Goal: Task Accomplishment & Management: Contribute content

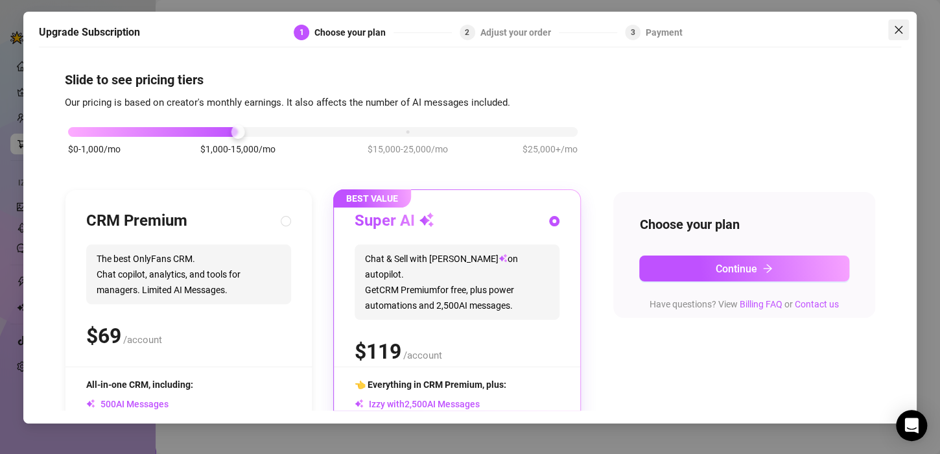
drag, startPoint x: 906, startPoint y: 31, endPoint x: 899, endPoint y: 25, distance: 8.7
click at [899, 25] on icon "close" at bounding box center [899, 30] width 10 height 10
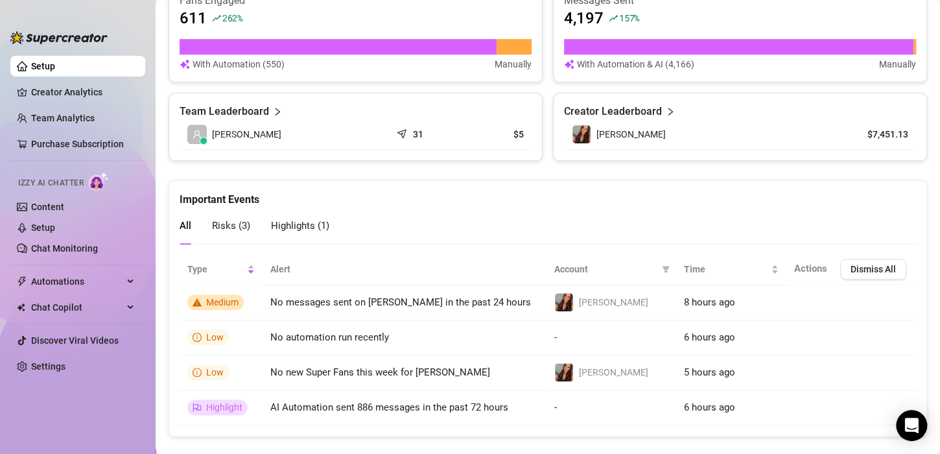
scroll to position [537, 0]
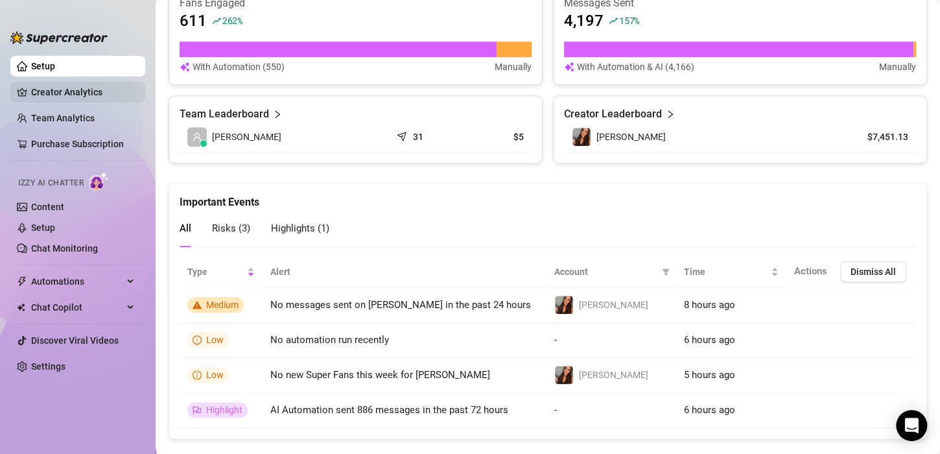
click at [53, 90] on link "Creator Analytics" at bounding box center [83, 92] width 104 height 21
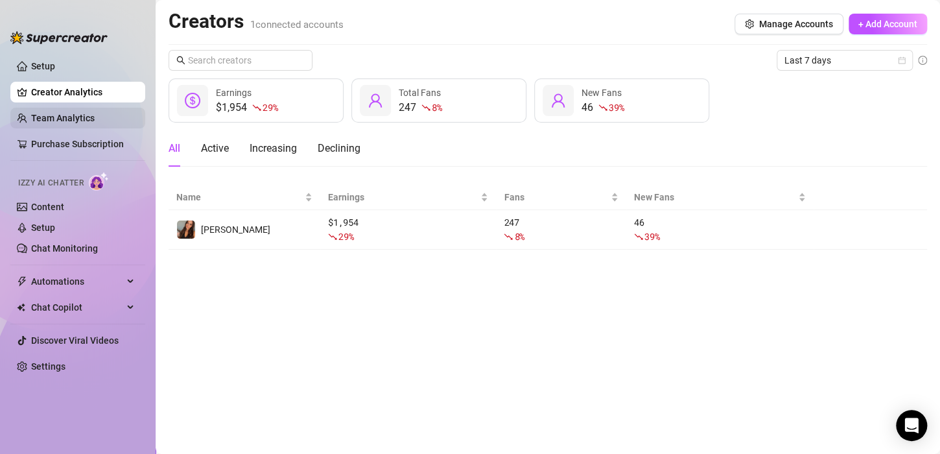
click at [47, 118] on link "Team Analytics" at bounding box center [63, 118] width 64 height 10
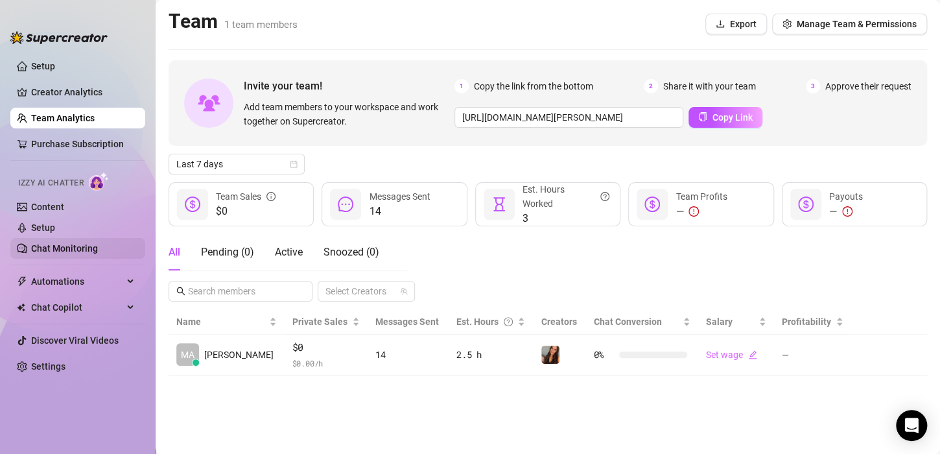
click at [58, 248] on link "Chat Monitoring" at bounding box center [64, 248] width 67 height 10
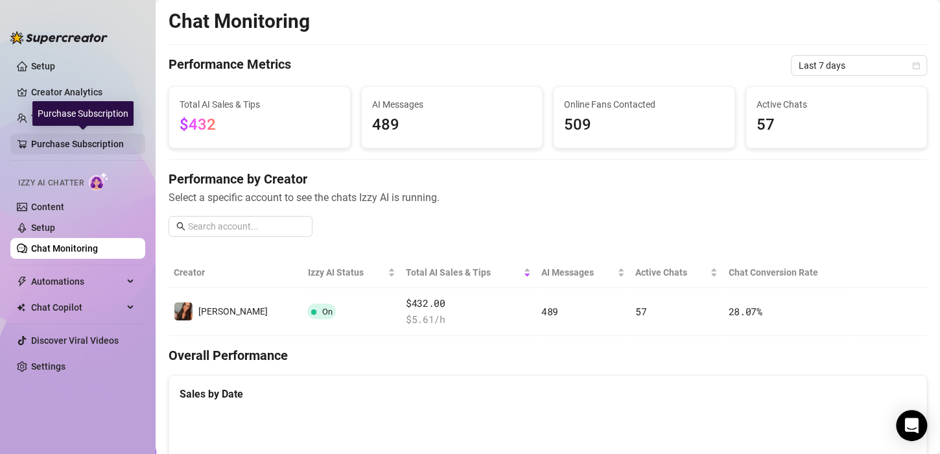
click at [93, 147] on link "Purchase Subscription" at bounding box center [83, 144] width 104 height 21
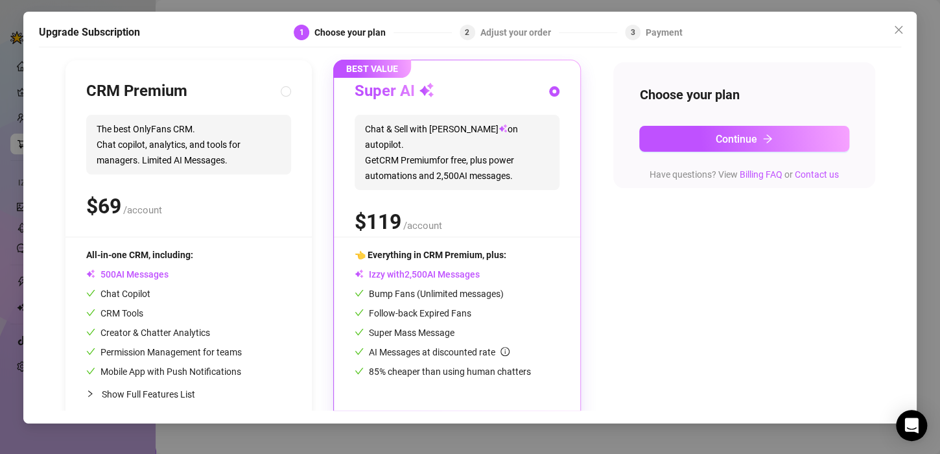
scroll to position [149, 0]
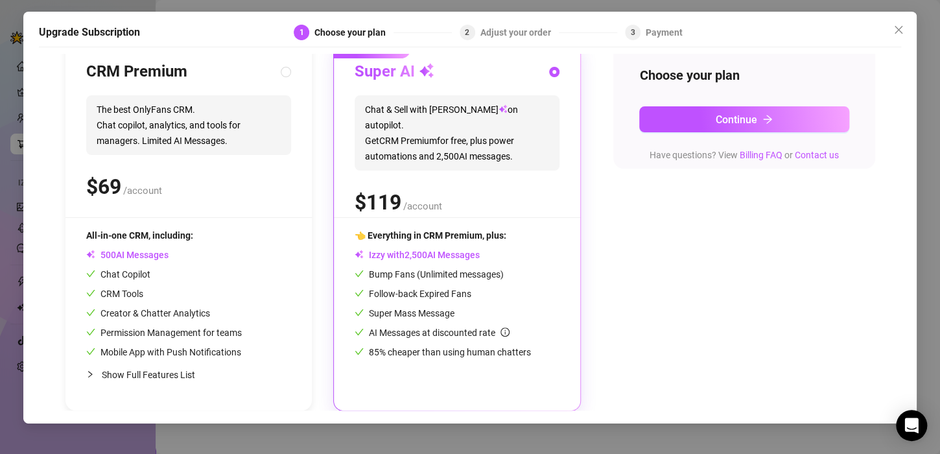
click at [561, 211] on div "BEST VALUE Super AI Chat & Sell with Izzy on autopilot. Get CRM Premium for fre…" at bounding box center [457, 226] width 246 height 370
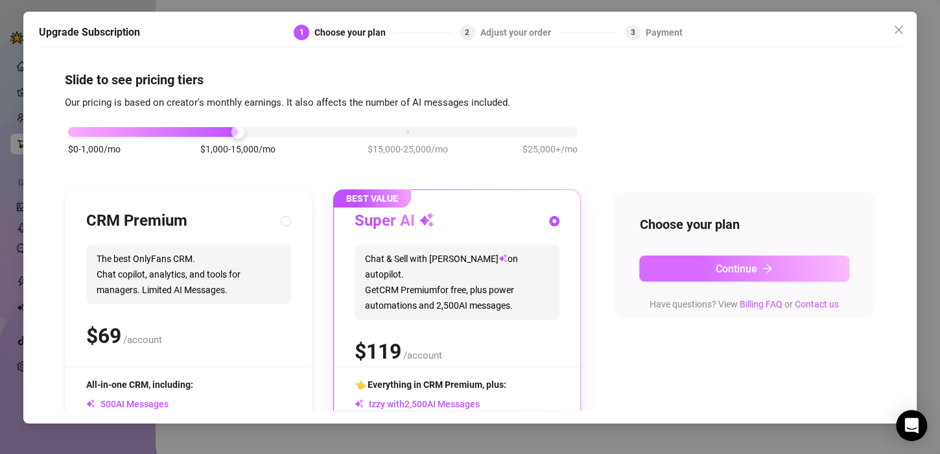
click at [679, 263] on button "Continue" at bounding box center [744, 268] width 210 height 26
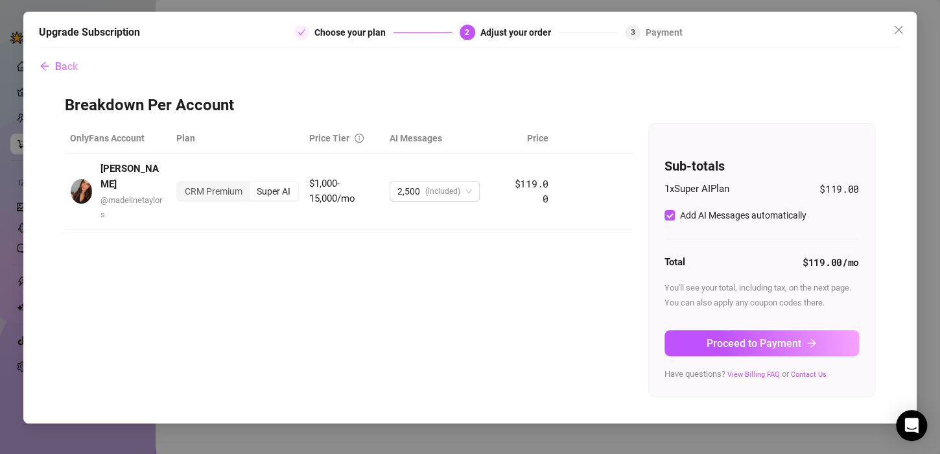
drag, startPoint x: 471, startPoint y: 184, endPoint x: 578, endPoint y: 244, distance: 123.1
click at [578, 244] on div "OnlyFans Account Plan Price Tier AI Messages Price Madeline @ madelinetaylors C…" at bounding box center [470, 260] width 811 height 274
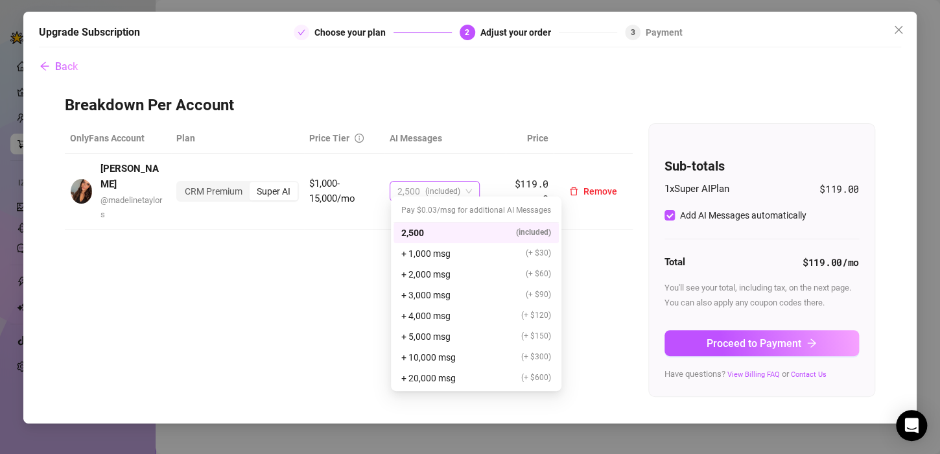
click at [474, 181] on div "2,500 (included)" at bounding box center [435, 191] width 90 height 21
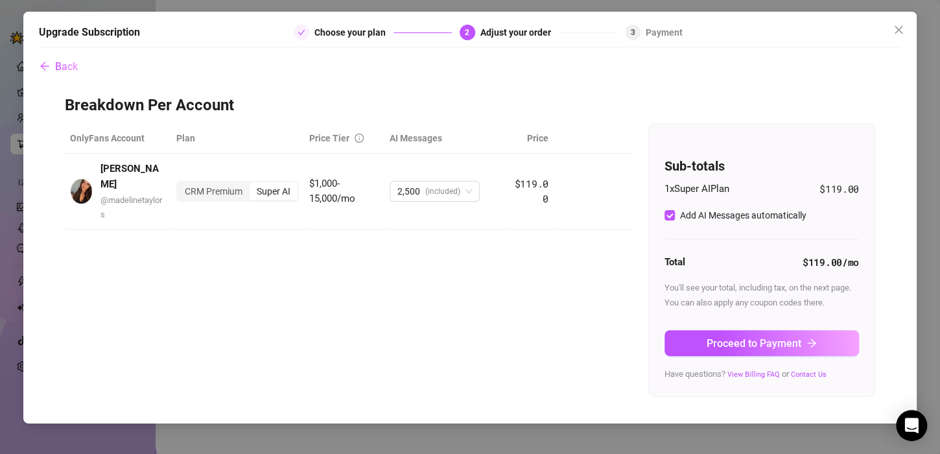
click at [606, 252] on div "OnlyFans Account Plan Price Tier AI Messages Price Madeline @ madelinetaylors C…" at bounding box center [470, 260] width 811 height 274
drag, startPoint x: 739, startPoint y: 344, endPoint x: 705, endPoint y: 337, distance: 34.5
click at [705, 337] on button "Proceed to Payment" at bounding box center [762, 343] width 195 height 26
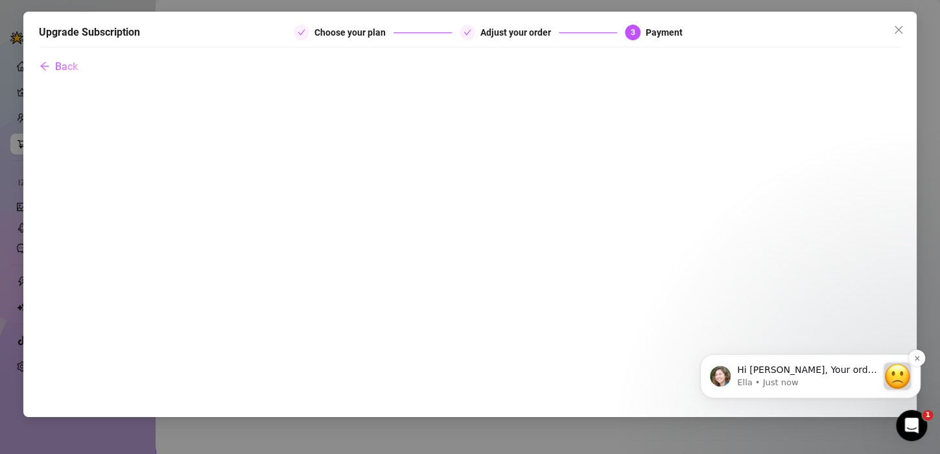
click at [837, 375] on p "Hi Madeline, Your order didn’t go through :slightly_frowning_face: Unfortunatel…" at bounding box center [807, 370] width 140 height 13
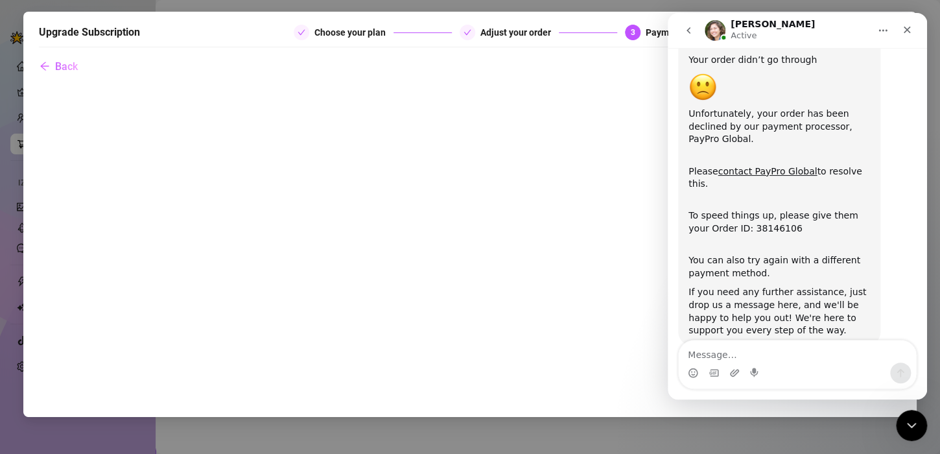
scroll to position [67, 0]
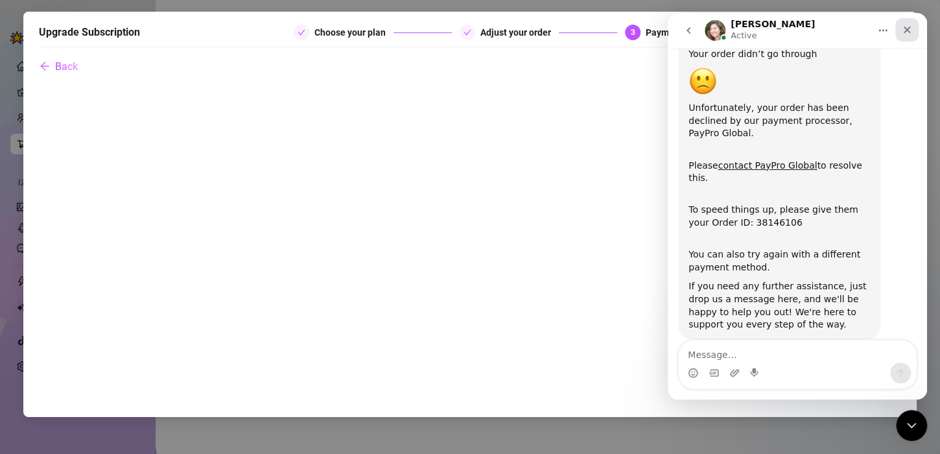
click at [902, 30] on icon "Close" at bounding box center [907, 30] width 10 height 10
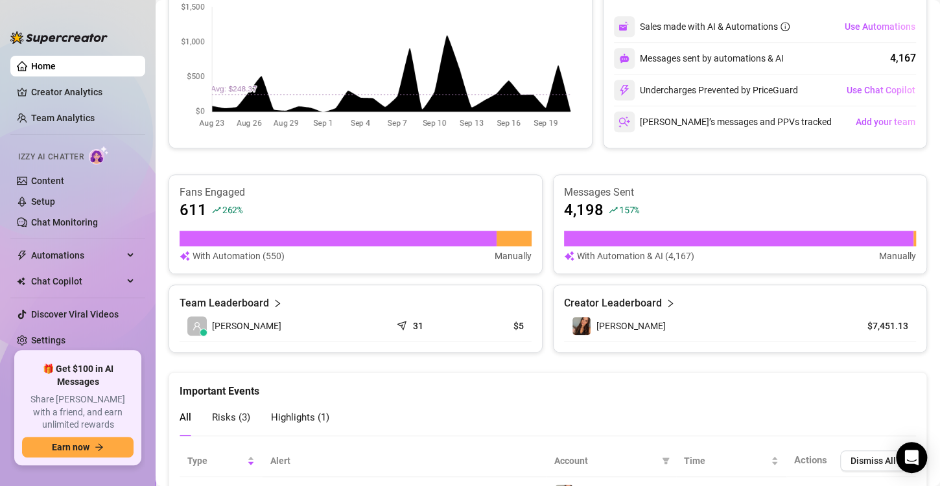
scroll to position [526, 0]
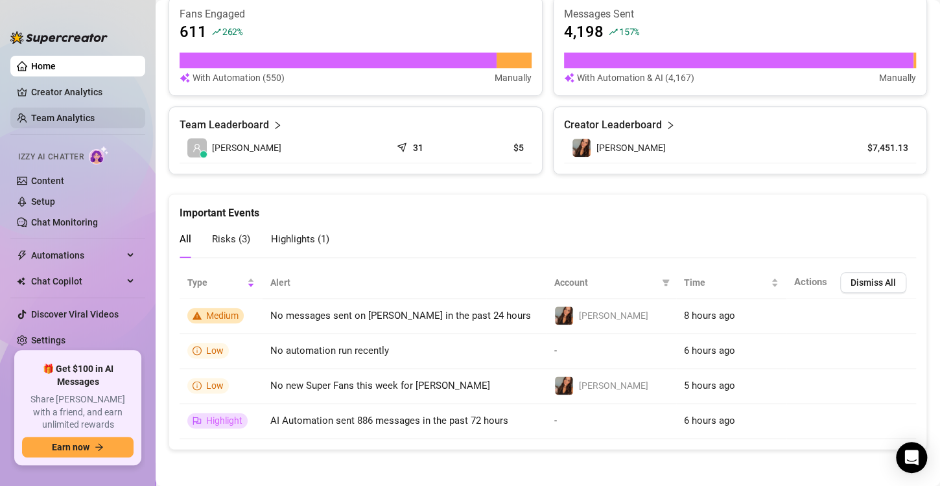
click at [80, 117] on link "Team Analytics" at bounding box center [63, 118] width 64 height 10
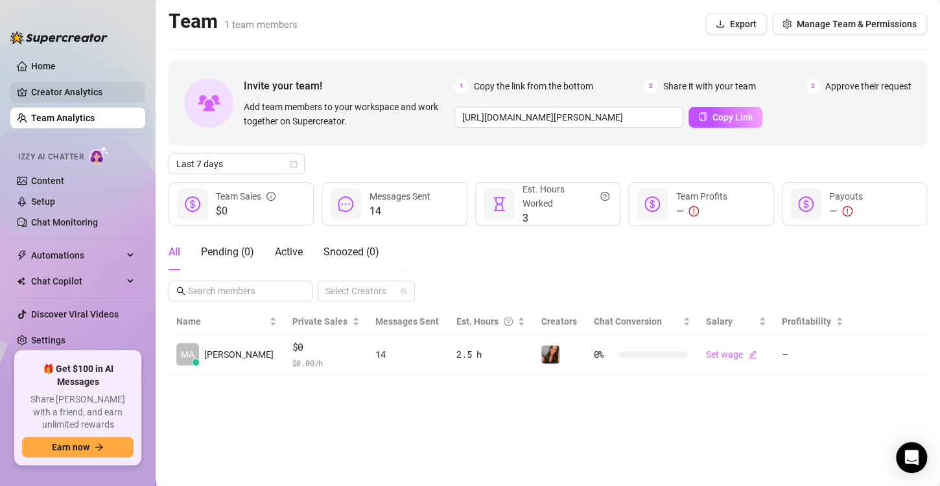
click at [71, 88] on link "Creator Analytics" at bounding box center [83, 92] width 104 height 21
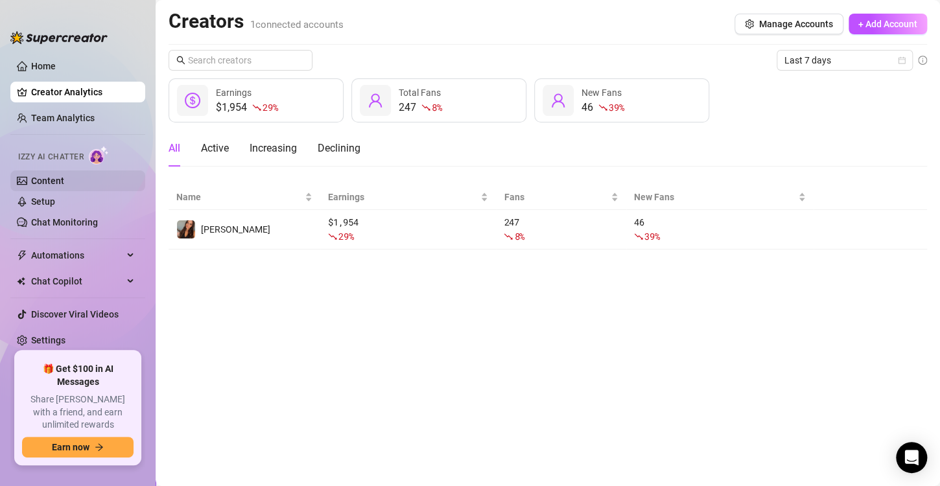
click at [60, 182] on link "Content" at bounding box center [47, 181] width 33 height 10
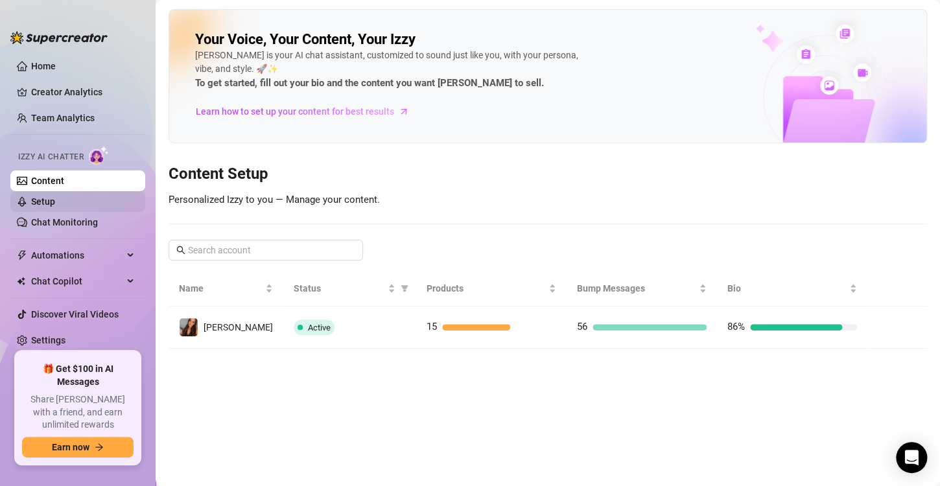
click at [55, 206] on link "Setup" at bounding box center [43, 201] width 24 height 10
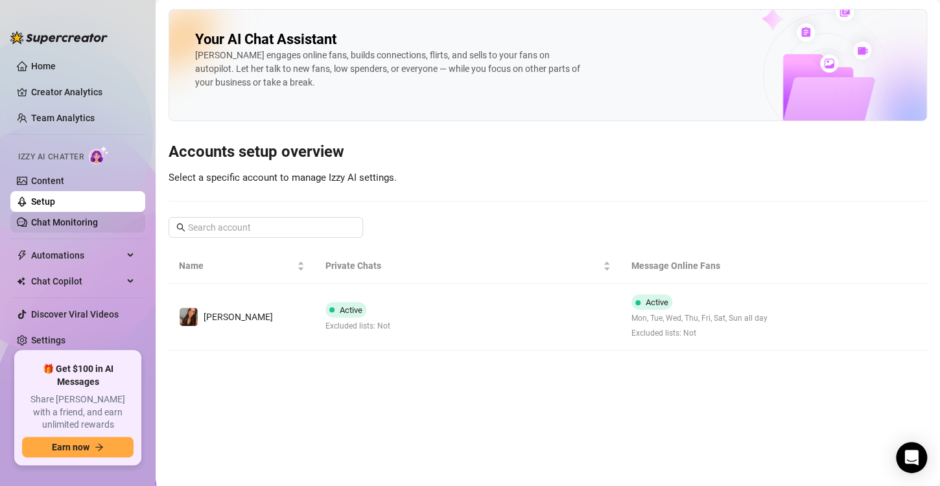
click at [78, 218] on link "Chat Monitoring" at bounding box center [64, 222] width 67 height 10
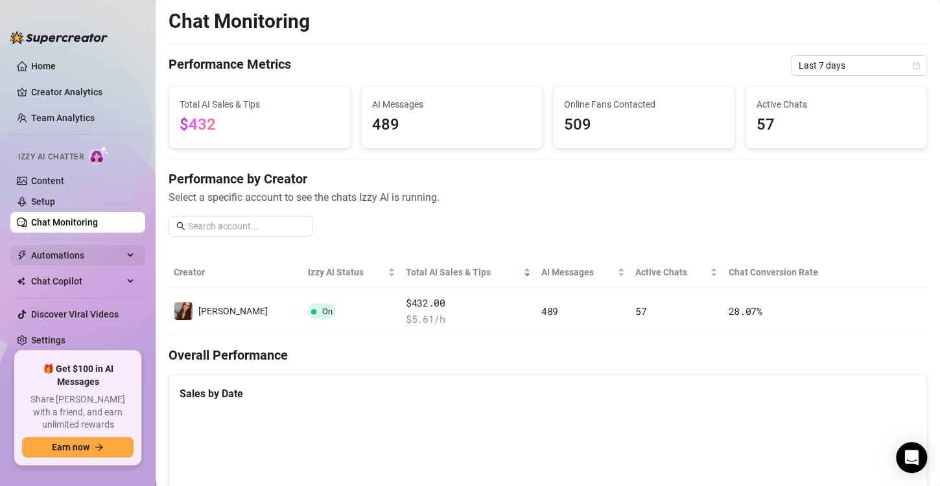
click at [86, 255] on span "Automations" at bounding box center [77, 255] width 92 height 21
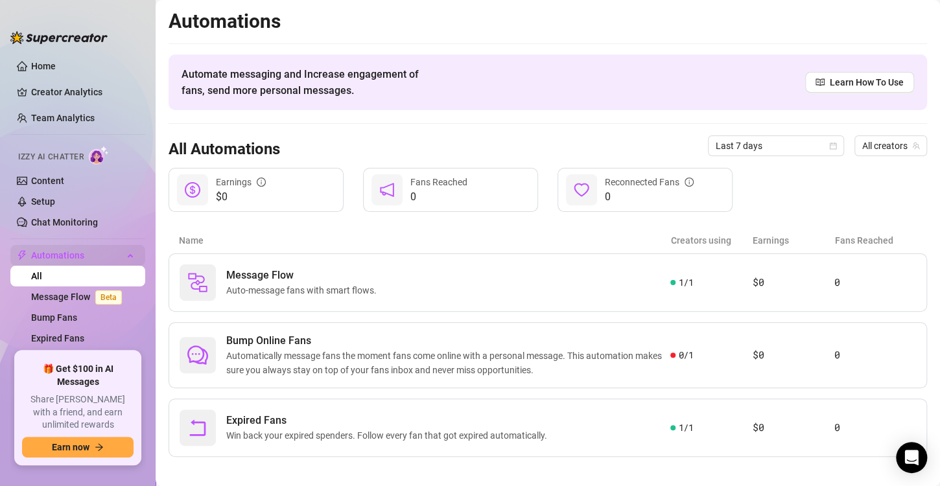
click at [122, 254] on div "Automations" at bounding box center [77, 255] width 135 height 21
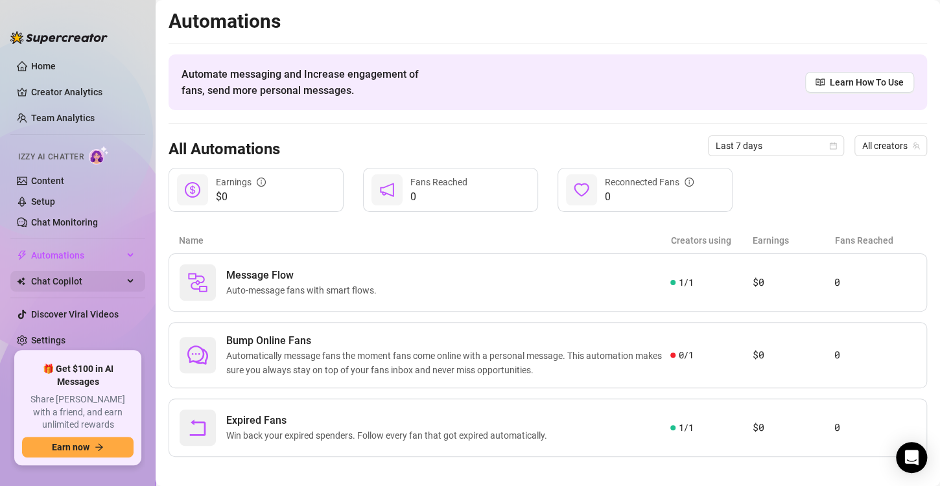
click at [102, 280] on span "Chat Copilot" at bounding box center [77, 281] width 92 height 21
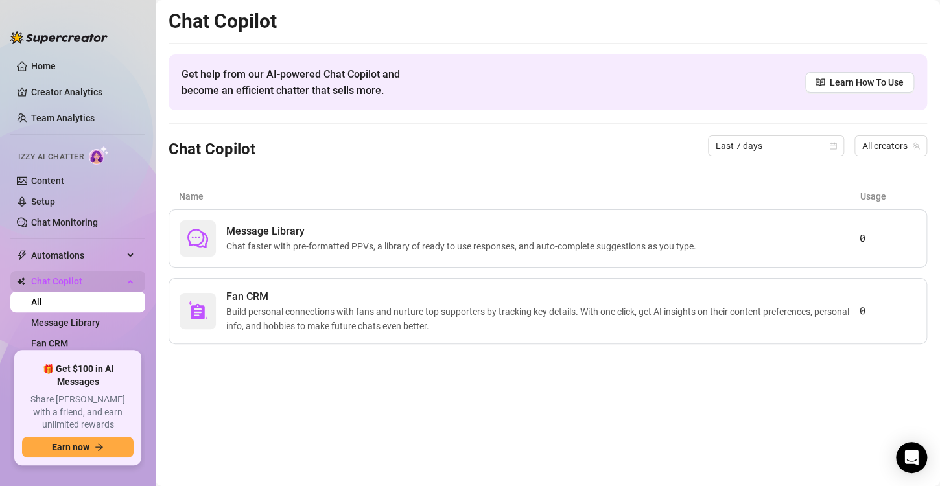
scroll to position [58, 0]
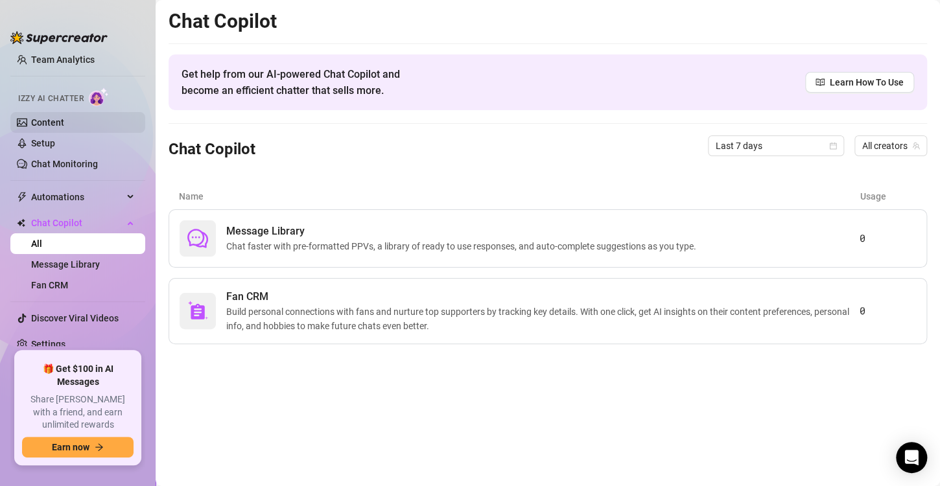
click at [64, 128] on link "Content" at bounding box center [47, 122] width 33 height 10
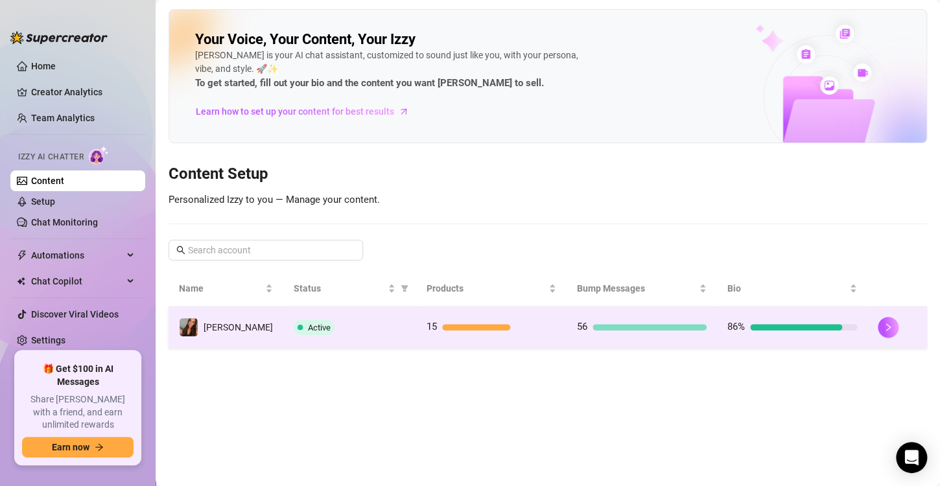
click at [392, 339] on td "Active" at bounding box center [349, 328] width 133 height 42
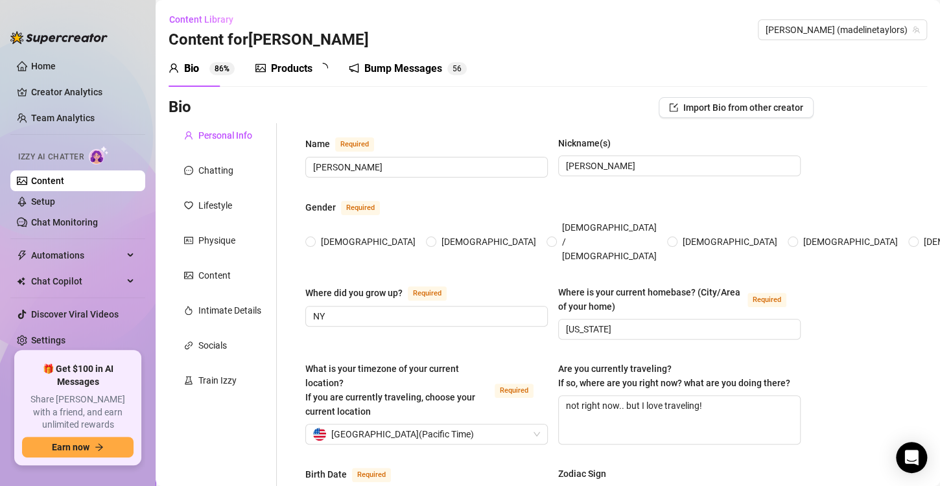
radio input "true"
type input "[DATE]"
click at [272, 71] on div "Products" at bounding box center [292, 69] width 42 height 16
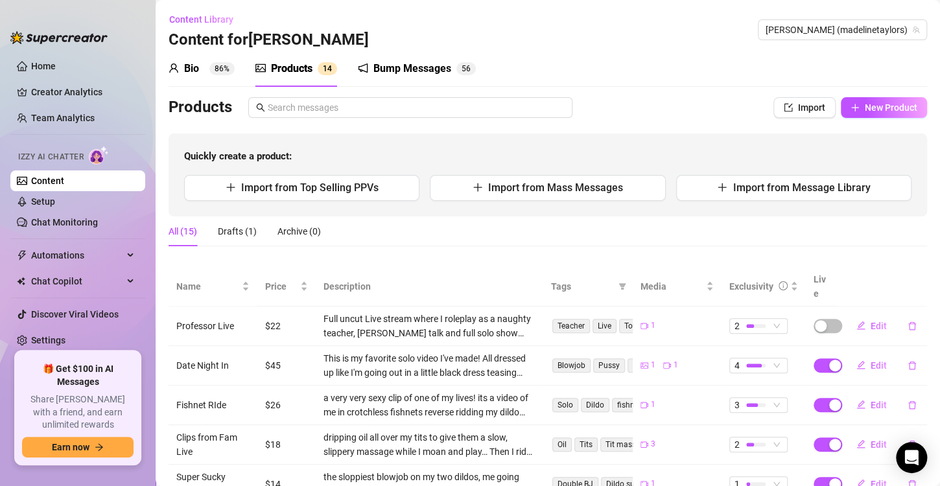
click at [420, 69] on div "Bump Messages" at bounding box center [413, 69] width 78 height 16
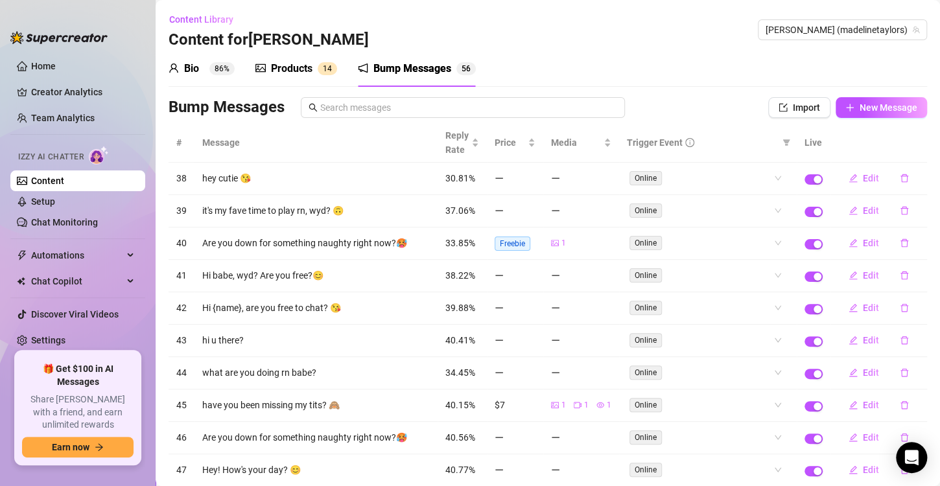
click at [192, 65] on div "Bio" at bounding box center [191, 69] width 15 height 16
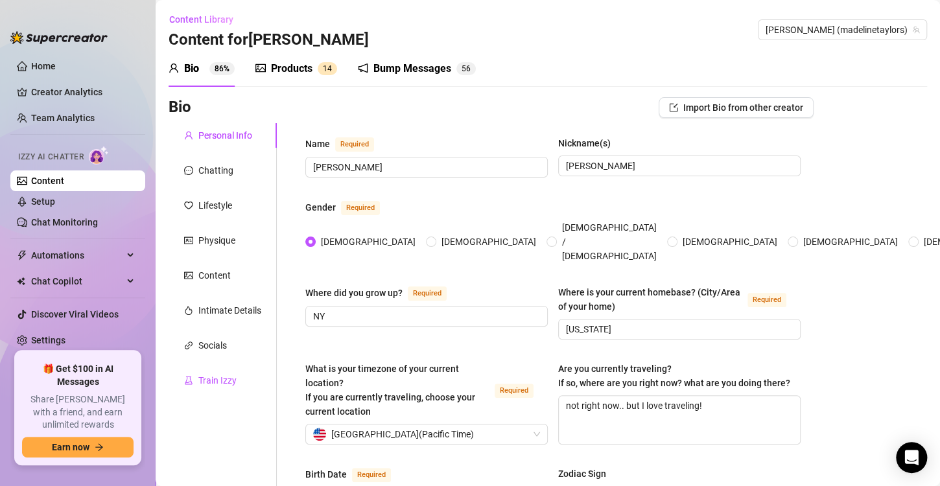
click at [230, 379] on div "Train Izzy" at bounding box center [217, 381] width 38 height 14
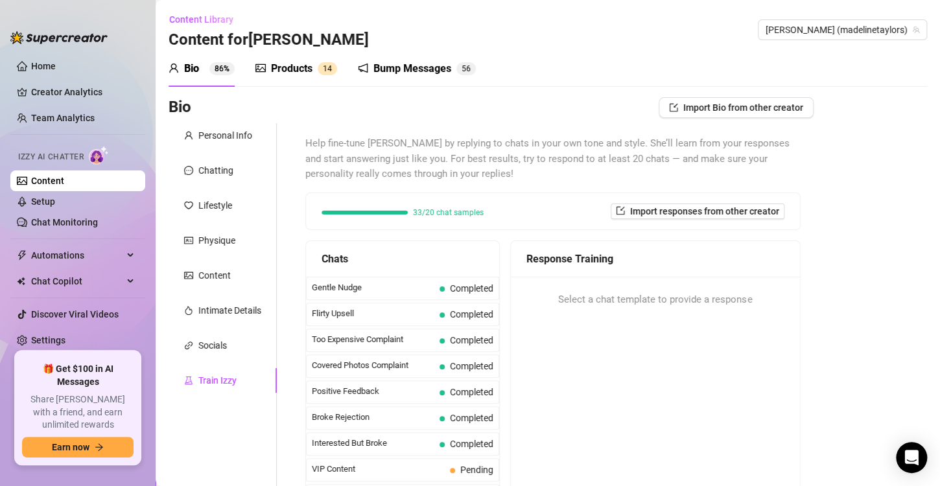
scroll to position [132, 0]
click at [292, 280] on div "Help fine-tune [PERSON_NAME] by replying to chats in your own tone and style. S…" at bounding box center [552, 350] width 521 height 455
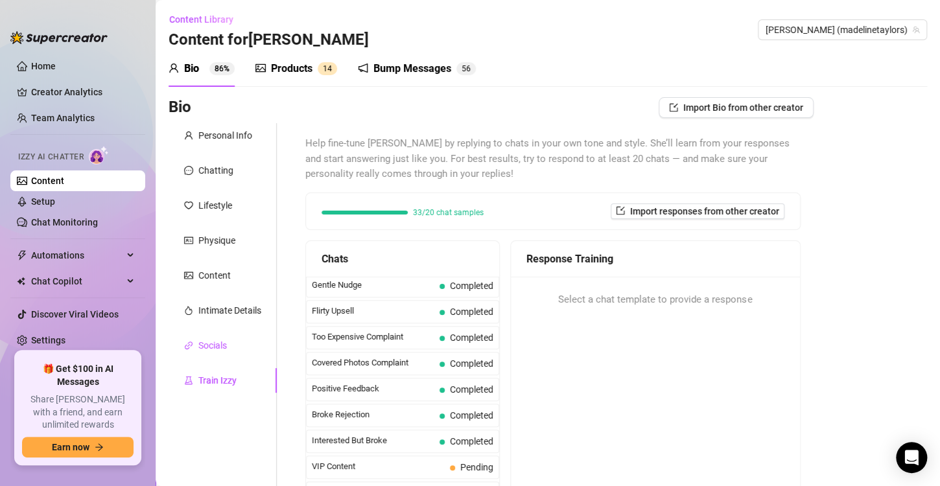
click at [208, 350] on div "Socials" at bounding box center [212, 346] width 29 height 14
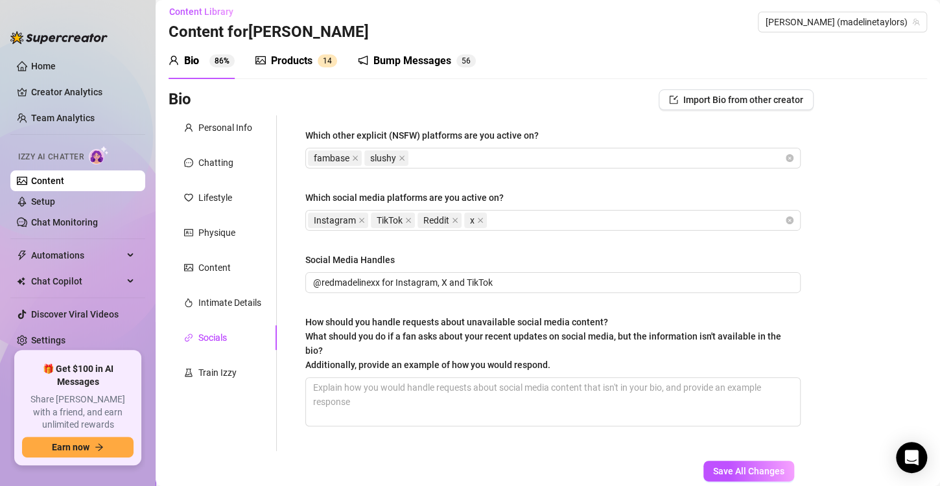
scroll to position [86, 0]
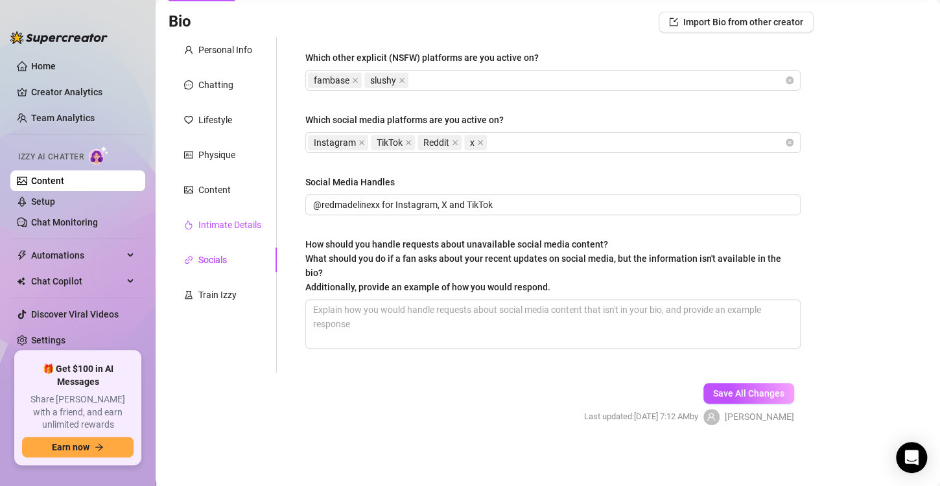
click at [215, 224] on div "Intimate Details" at bounding box center [229, 225] width 63 height 14
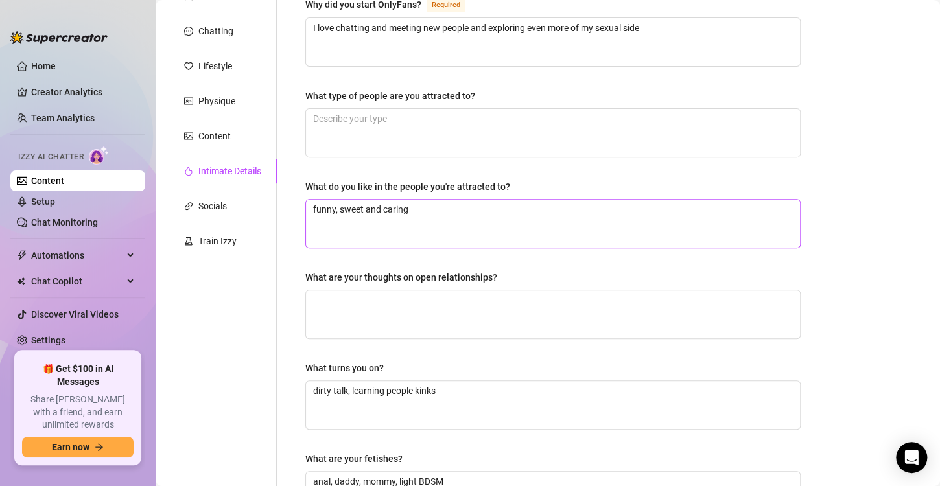
scroll to position [0, 0]
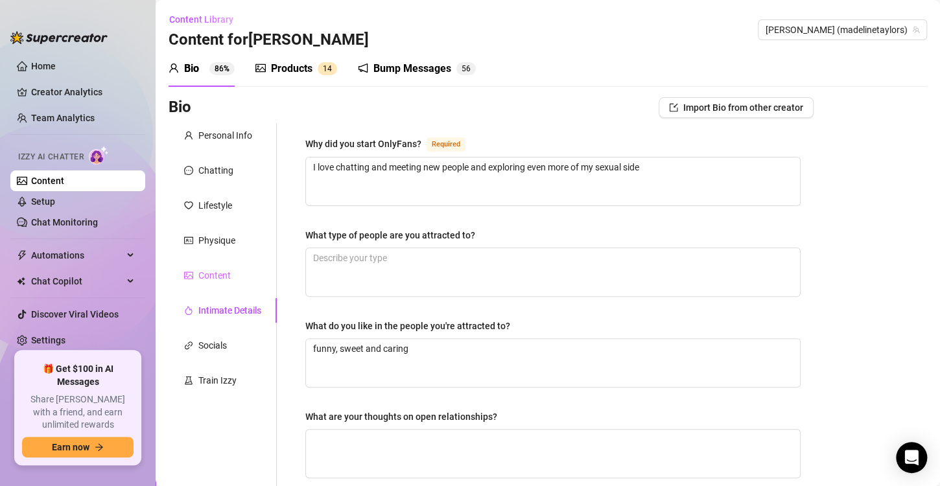
click at [225, 267] on div "Content" at bounding box center [223, 275] width 108 height 25
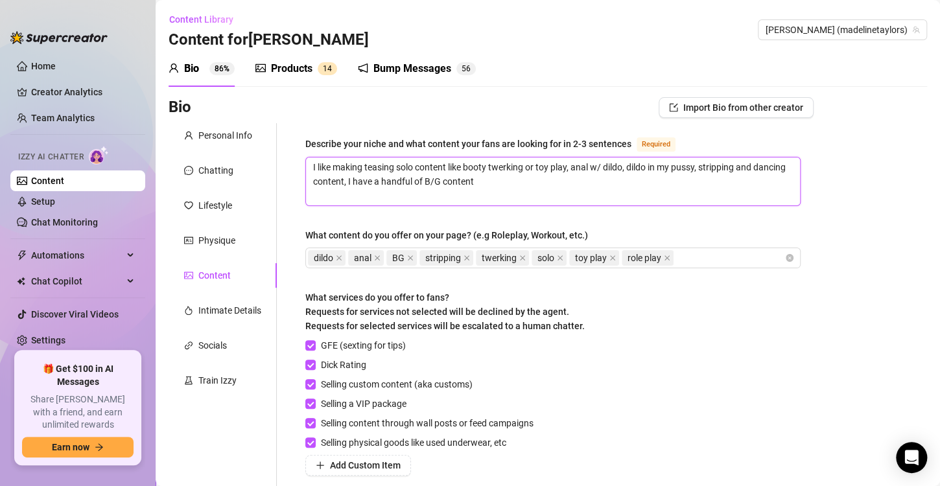
click at [456, 178] on textarea "I like making teasing solo content like booty twerking or toy play, anal w/ dil…" at bounding box center [553, 182] width 494 height 48
type textarea "I like making teasing solo content like booty twerking or toy play, anal w/ dil…"
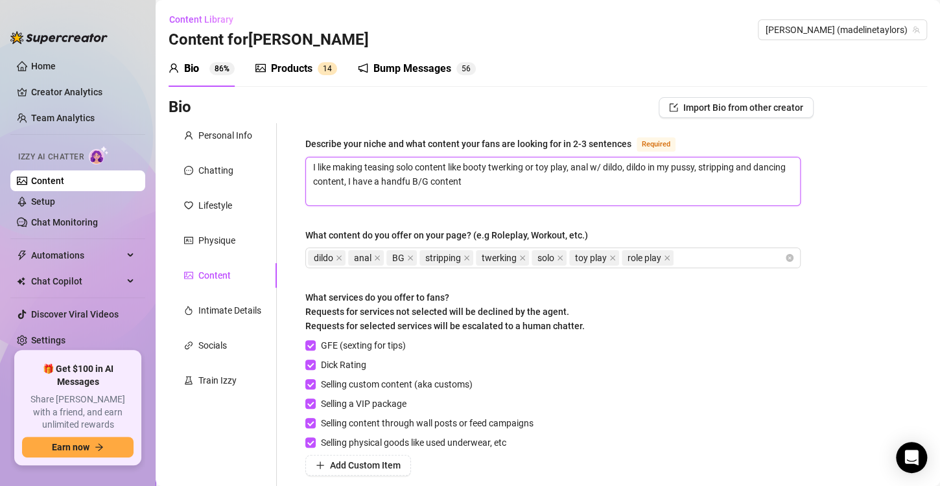
type textarea "I like making teasing solo content like booty twerking or toy play, anal w/ dil…"
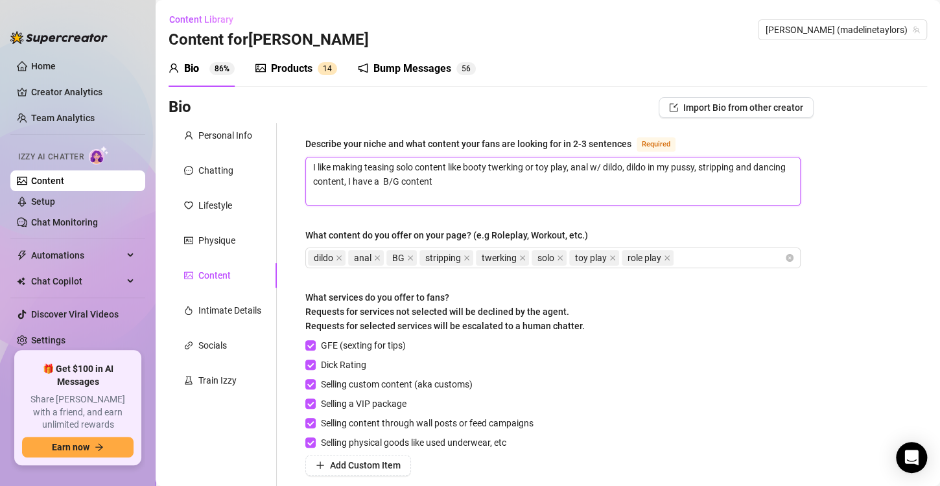
type textarea "I like making teasing solo content like booty twerking or toy play, anal w/ dil…"
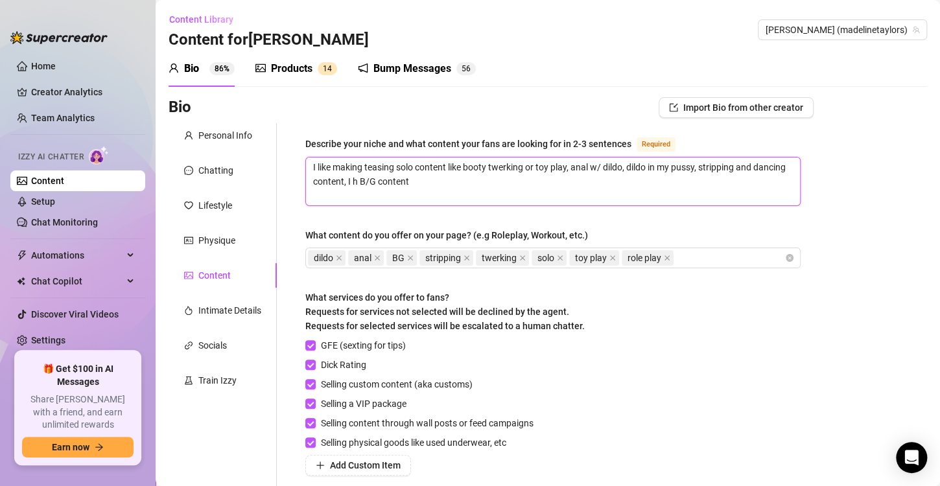
type textarea "I like making teasing solo content like booty twerking or toy play, anal w/ dil…"
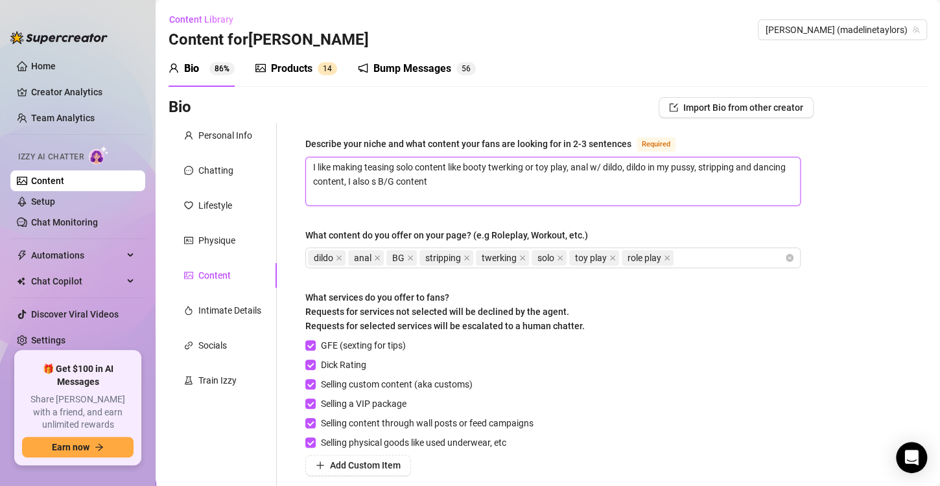
type textarea "I like making teasing solo content like booty twerking or toy play, anal w/ dil…"
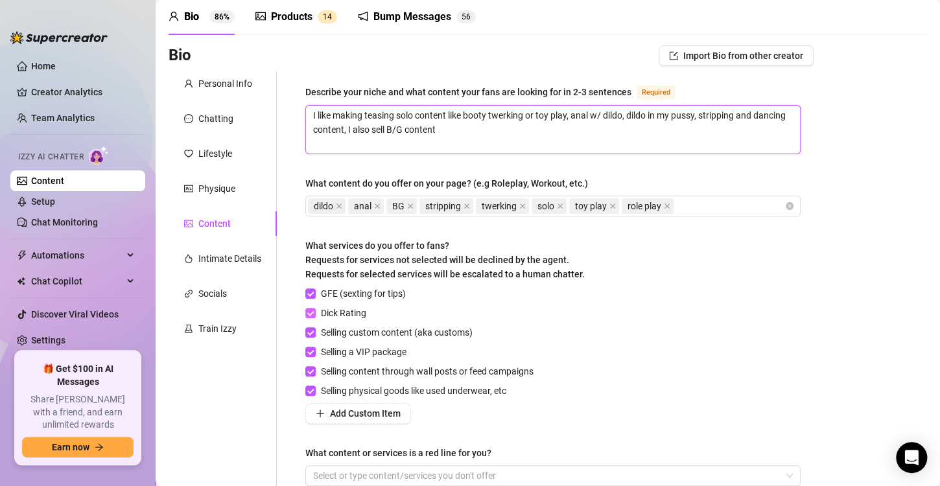
scroll to position [54, 0]
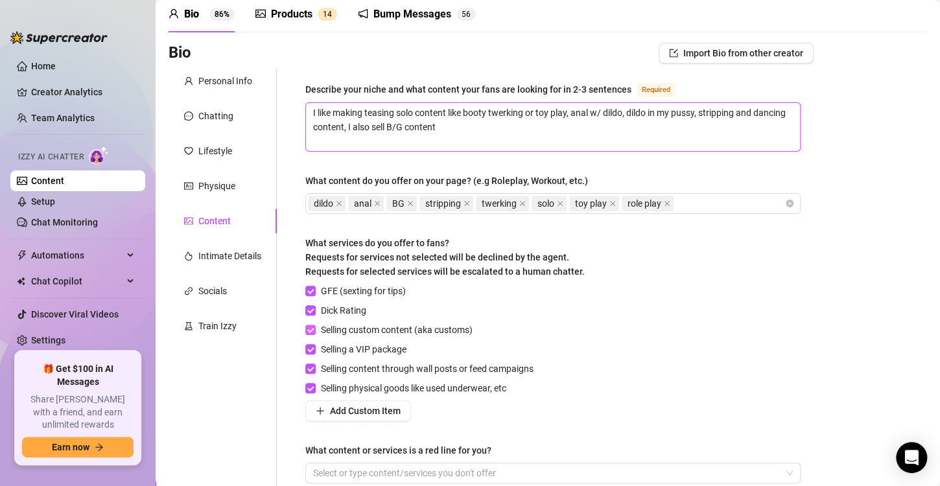
type textarea "I like making teasing solo content like booty twerking or toy play, anal w/ dil…"
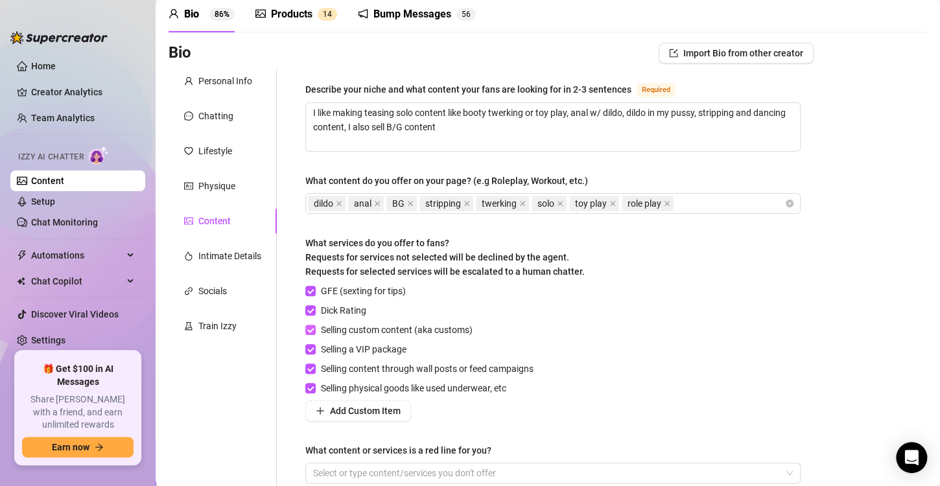
click at [312, 330] on input "Selling custom content (aka customs)" at bounding box center [309, 329] width 9 height 9
checkbox input "false"
click at [311, 347] on input "Selling a VIP package" at bounding box center [309, 348] width 9 height 9
checkbox input "false"
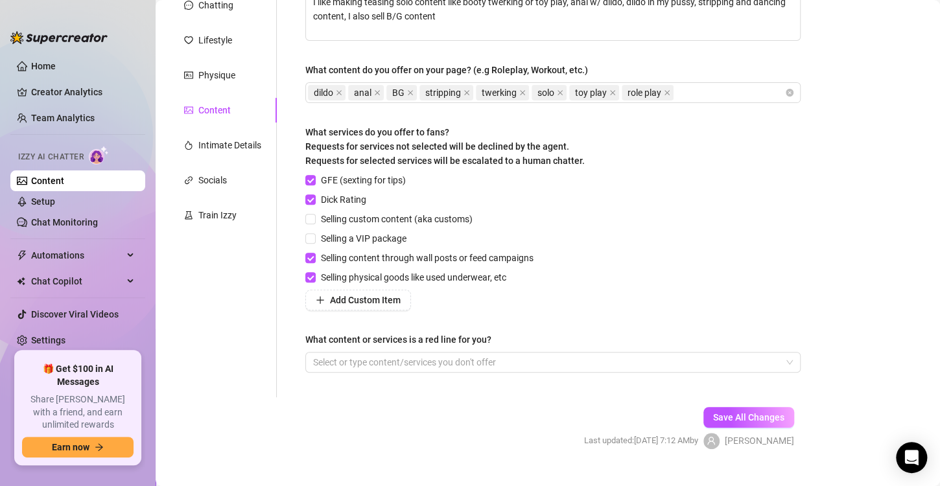
scroll to position [167, 0]
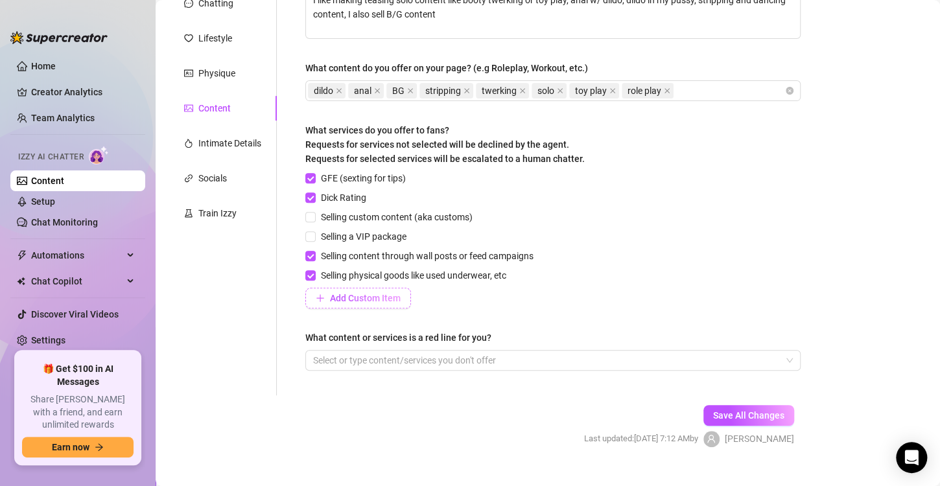
click at [379, 305] on button "Add Custom Item" at bounding box center [358, 298] width 106 height 21
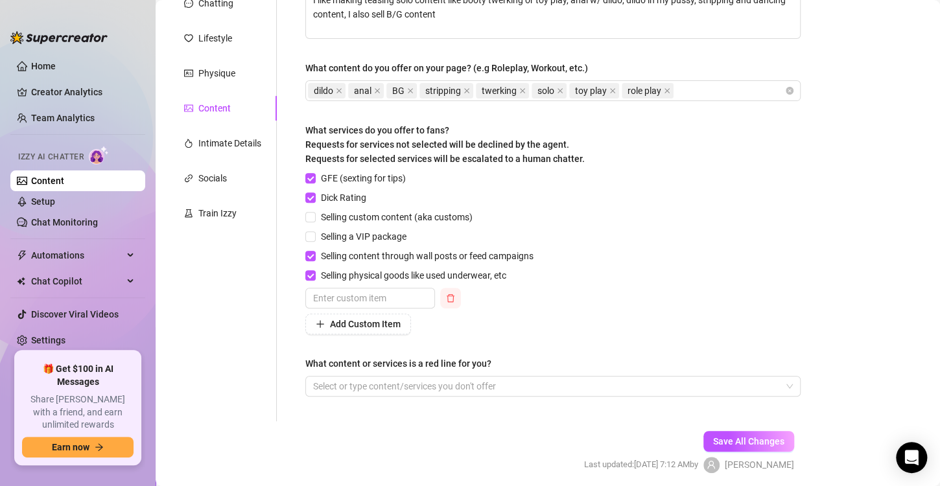
click at [448, 296] on icon "delete" at bounding box center [450, 298] width 9 height 9
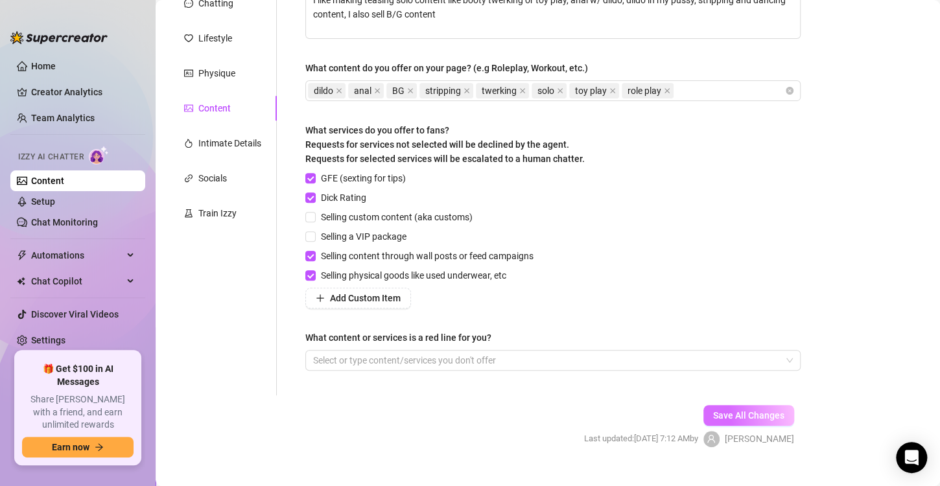
click at [704, 410] on button "Save All Changes" at bounding box center [749, 415] width 91 height 21
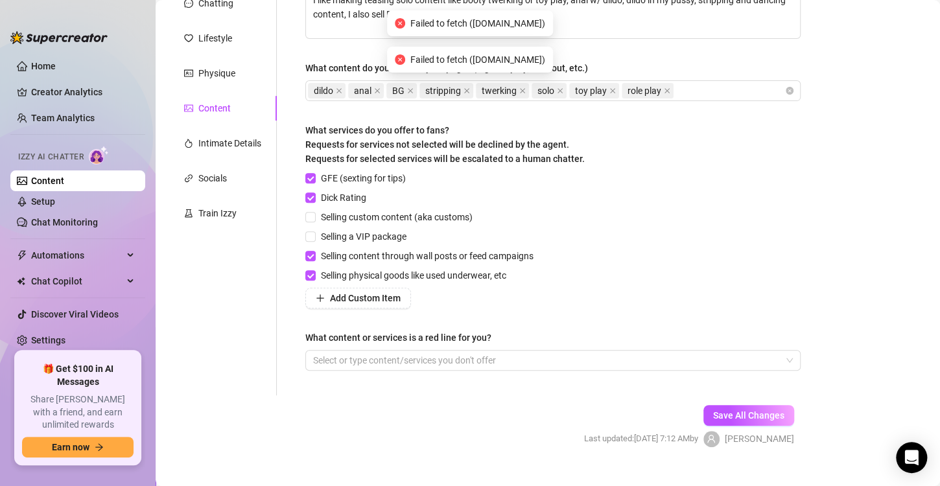
scroll to position [147, 0]
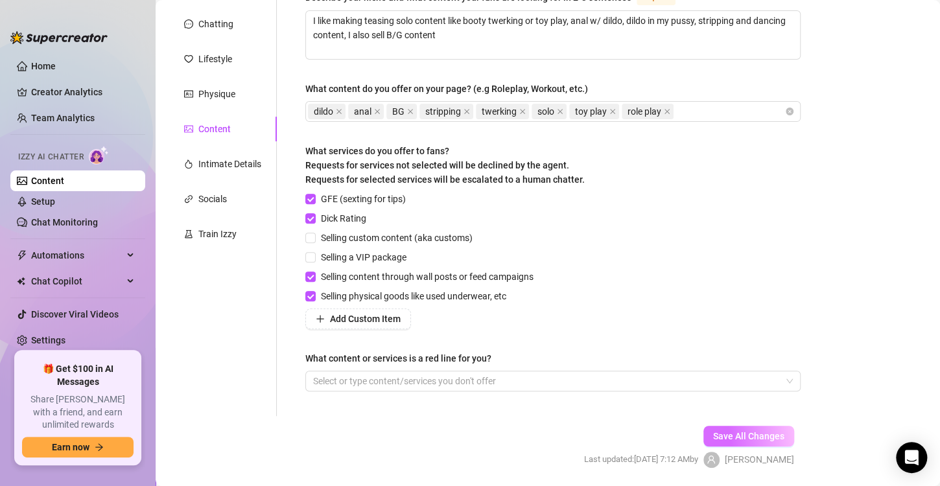
click at [714, 438] on span "Save All Changes" at bounding box center [748, 436] width 71 height 10
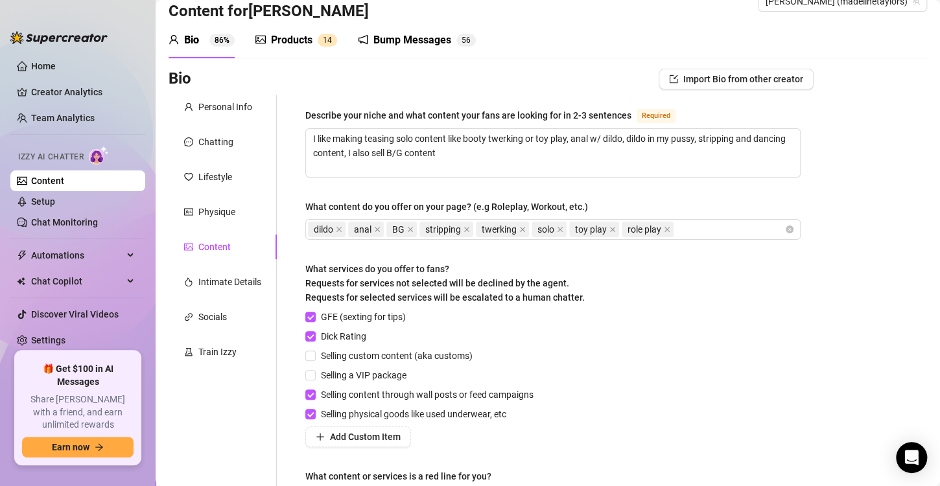
scroll to position [0, 0]
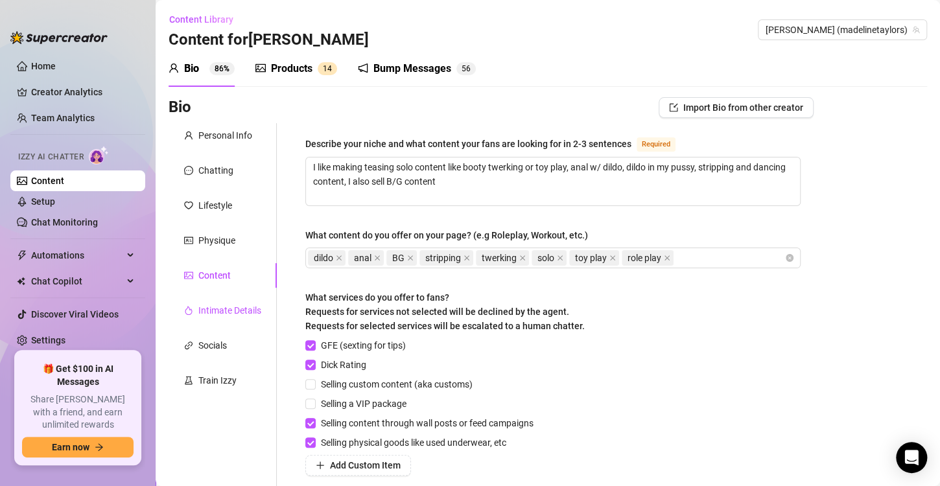
click at [215, 304] on div "Intimate Details" at bounding box center [229, 310] width 63 height 14
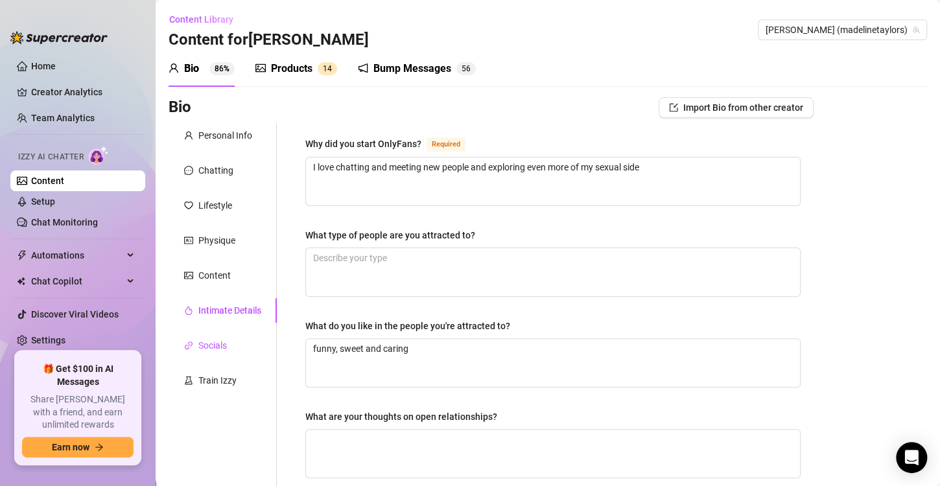
click at [222, 344] on div "Socials" at bounding box center [212, 346] width 29 height 14
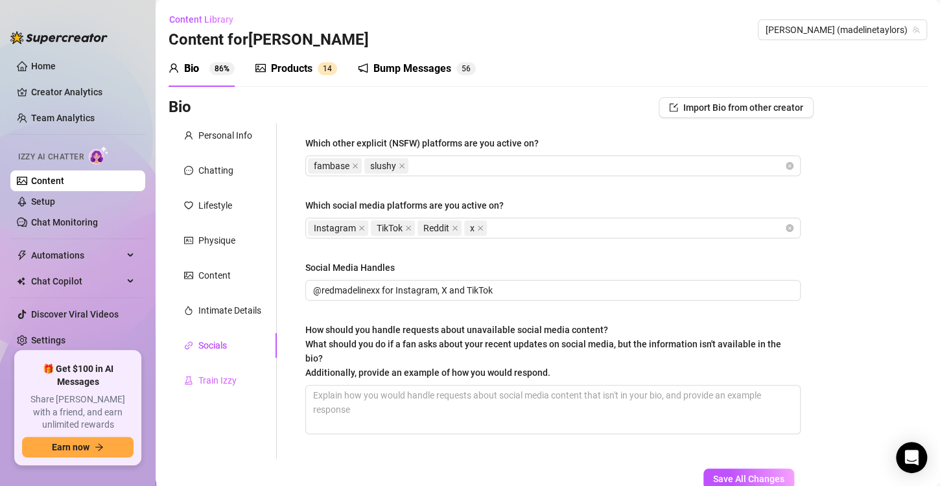
click at [239, 378] on div "Train Izzy" at bounding box center [223, 380] width 108 height 25
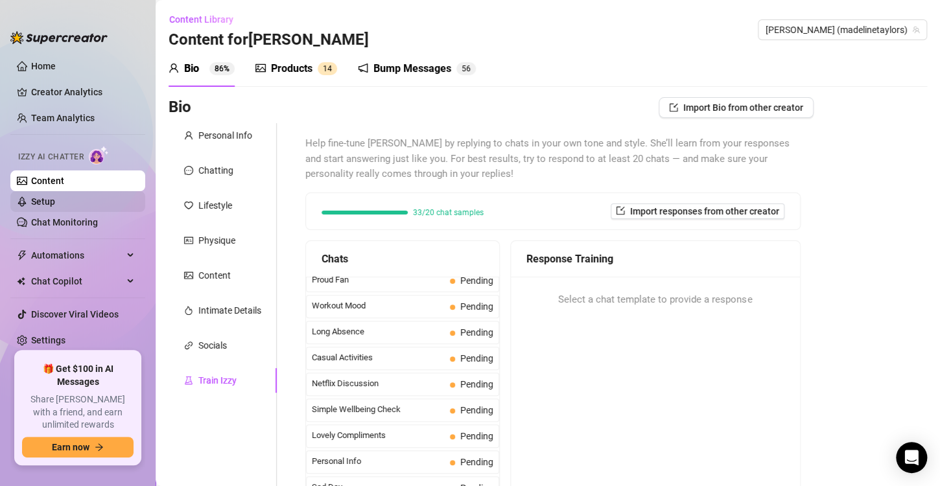
click at [55, 200] on link "Setup" at bounding box center [43, 201] width 24 height 10
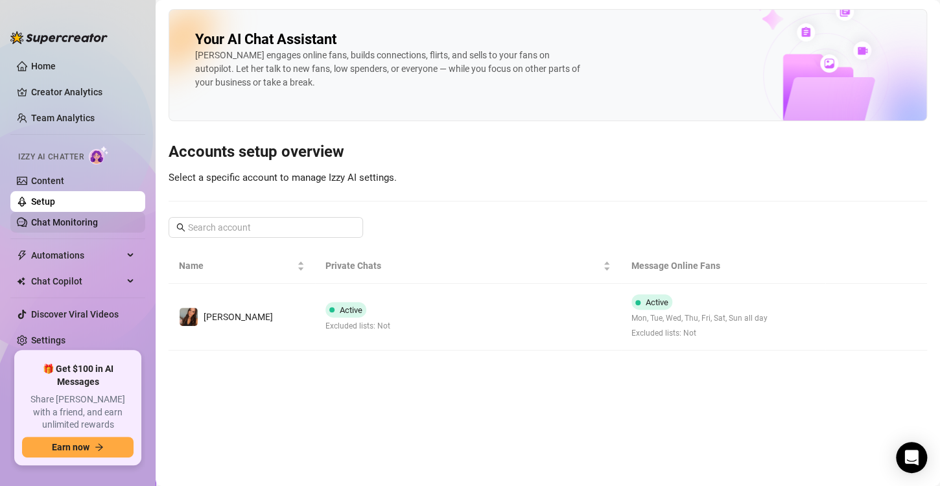
click at [87, 227] on link "Chat Monitoring" at bounding box center [64, 222] width 67 height 10
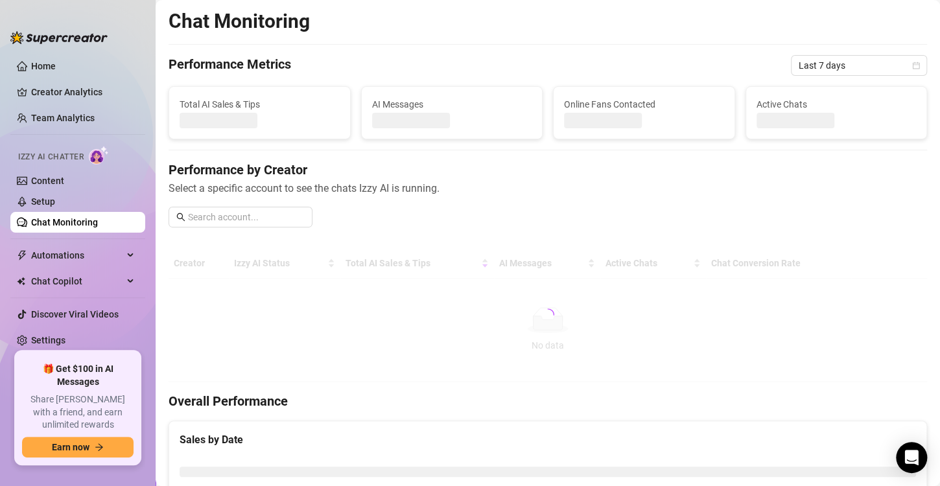
click at [87, 227] on link "Chat Monitoring" at bounding box center [64, 222] width 67 height 10
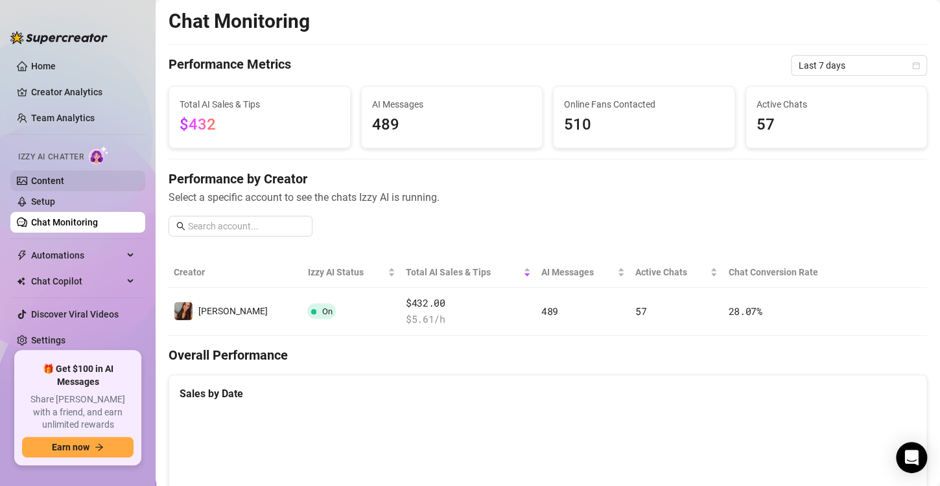
click at [64, 184] on link "Content" at bounding box center [47, 181] width 33 height 10
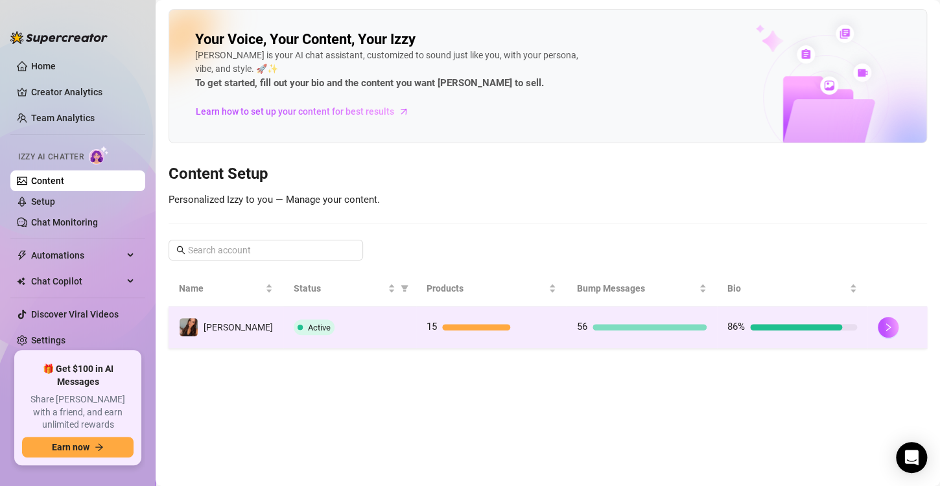
click at [401, 324] on td "Active" at bounding box center [349, 328] width 133 height 42
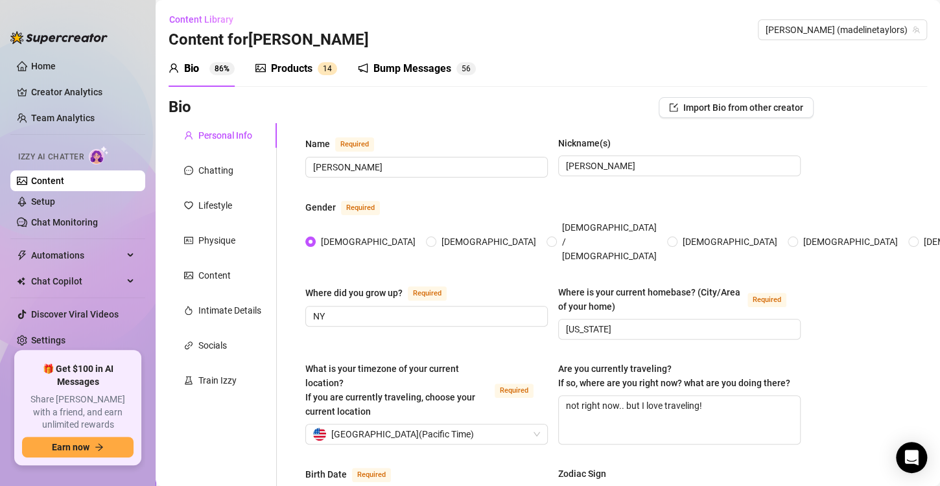
click at [270, 63] on div "Products 1 4" at bounding box center [296, 69] width 82 height 16
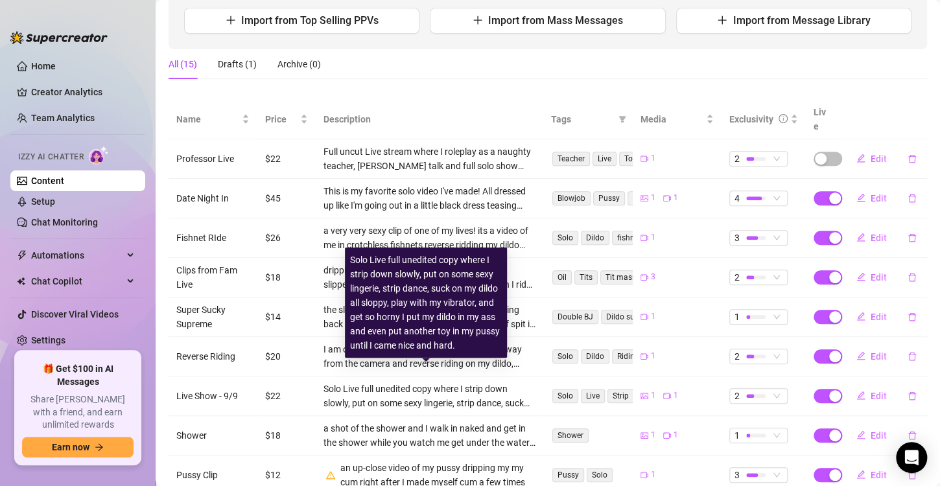
scroll to position [275, 0]
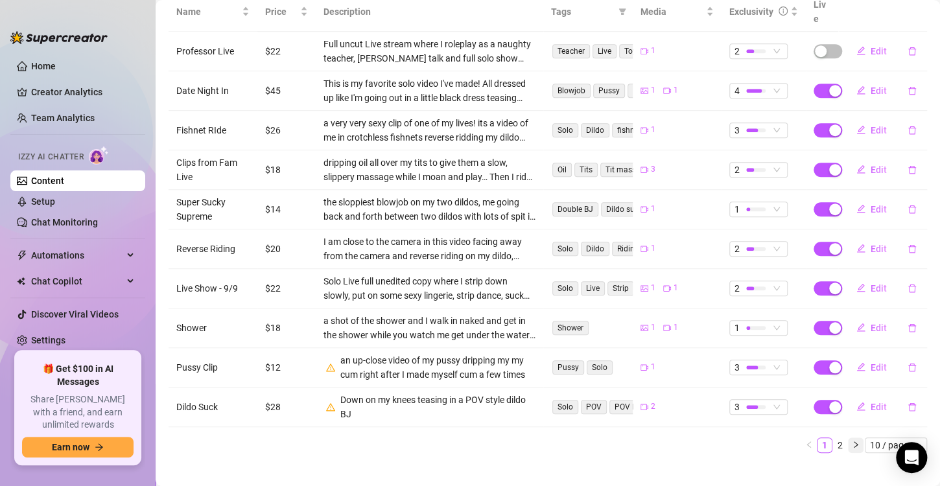
click at [852, 441] on icon "right" at bounding box center [856, 445] width 8 height 8
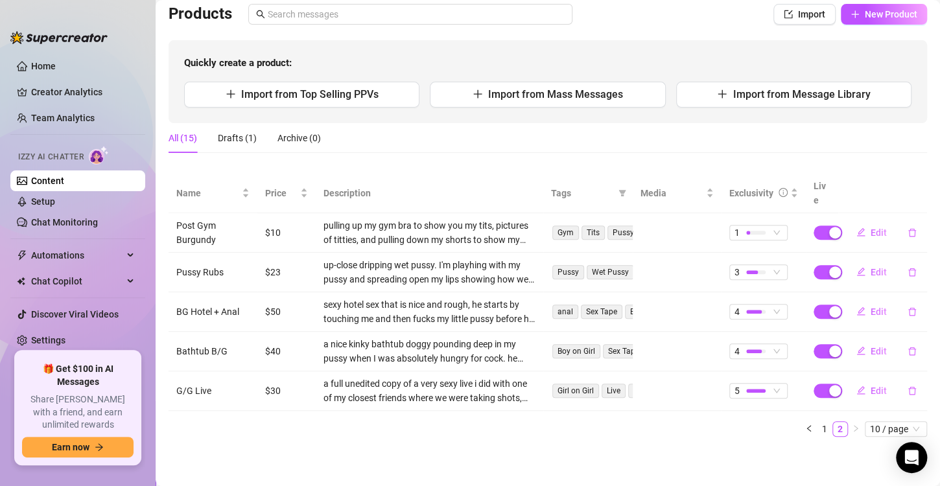
scroll to position [78, 0]
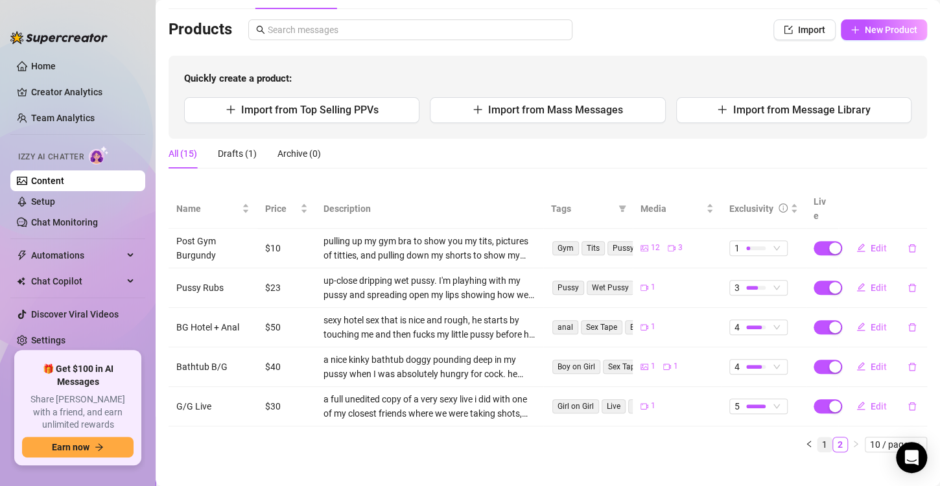
click at [818, 438] on link "1" at bounding box center [825, 445] width 14 height 14
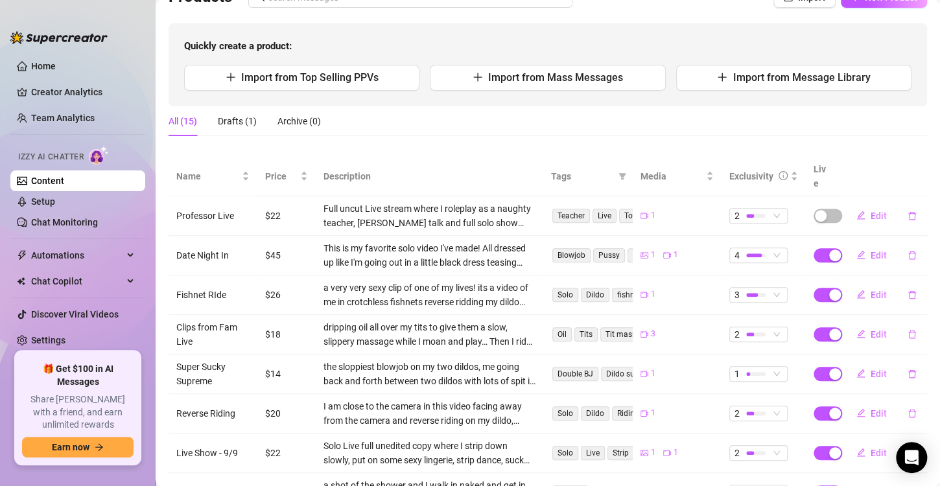
scroll to position [112, 0]
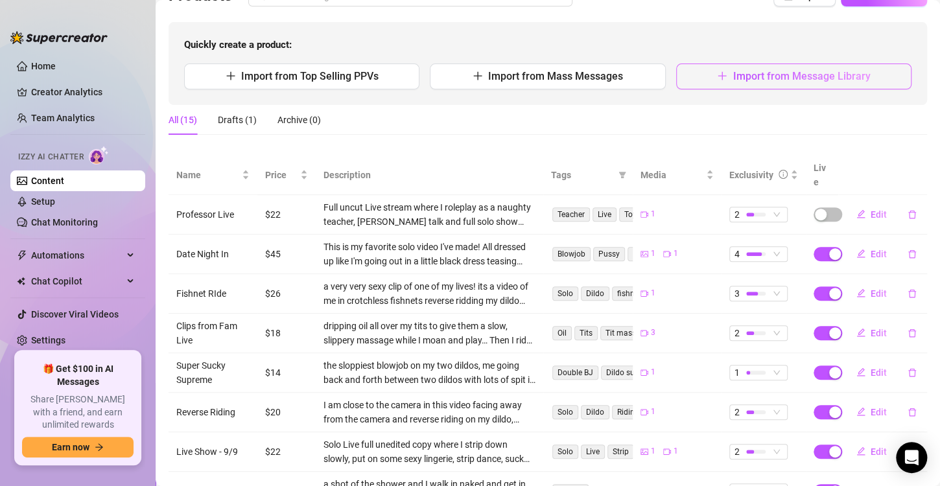
click at [723, 78] on button "Import from Message Library" at bounding box center [793, 77] width 235 height 26
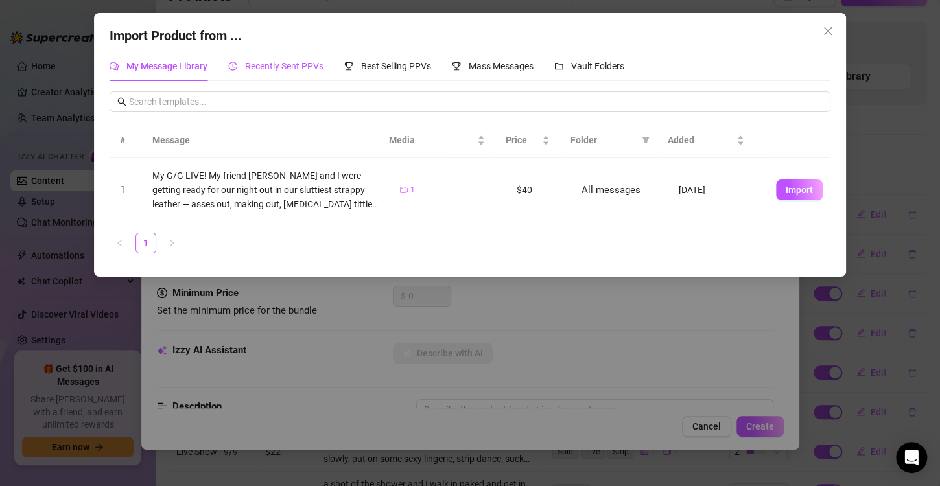
click at [290, 65] on span "Recently Sent PPVs" at bounding box center [284, 66] width 78 height 10
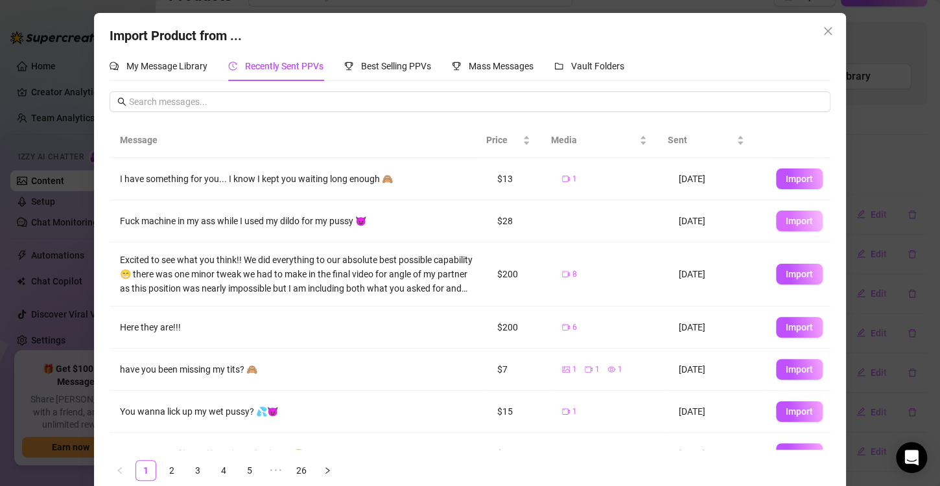
click at [786, 220] on span "Import" at bounding box center [799, 221] width 27 height 10
type textarea "Fuck machine in my ass while I used my dildo for my pussy 😈"
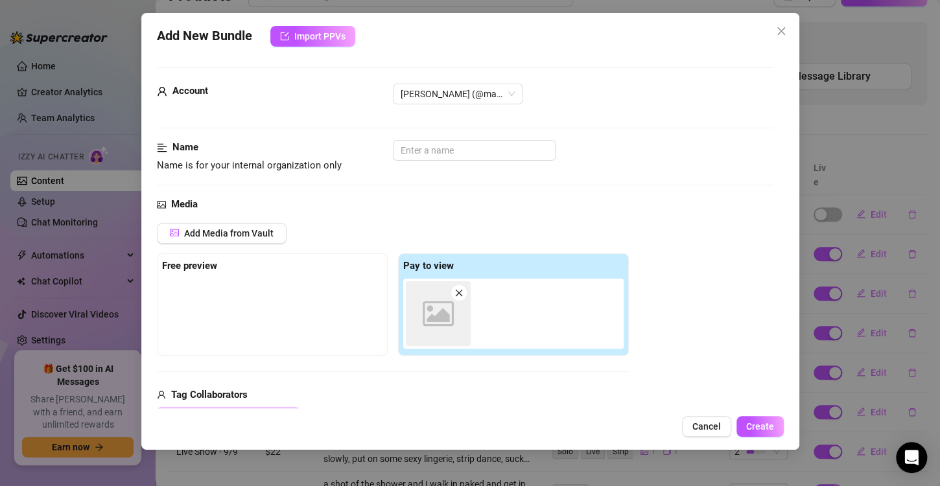
scroll to position [7, 0]
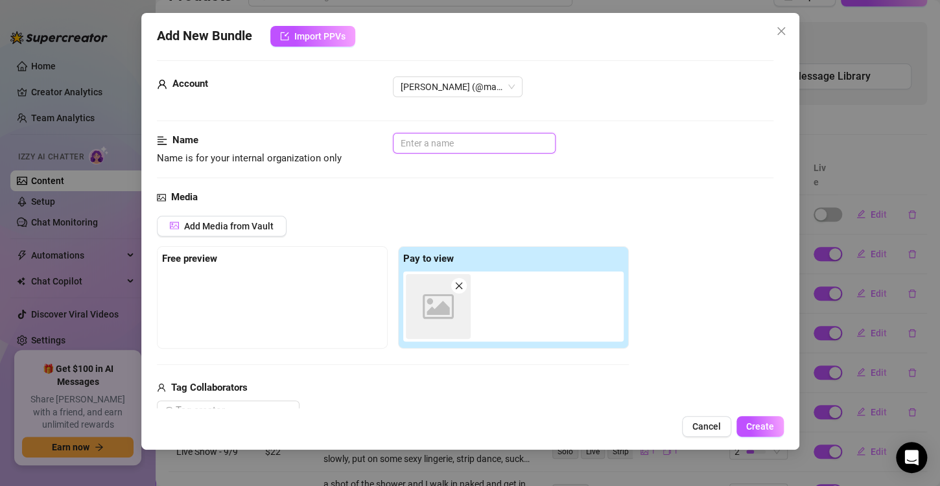
click at [424, 143] on input "text" at bounding box center [474, 143] width 163 height 21
type input "F"
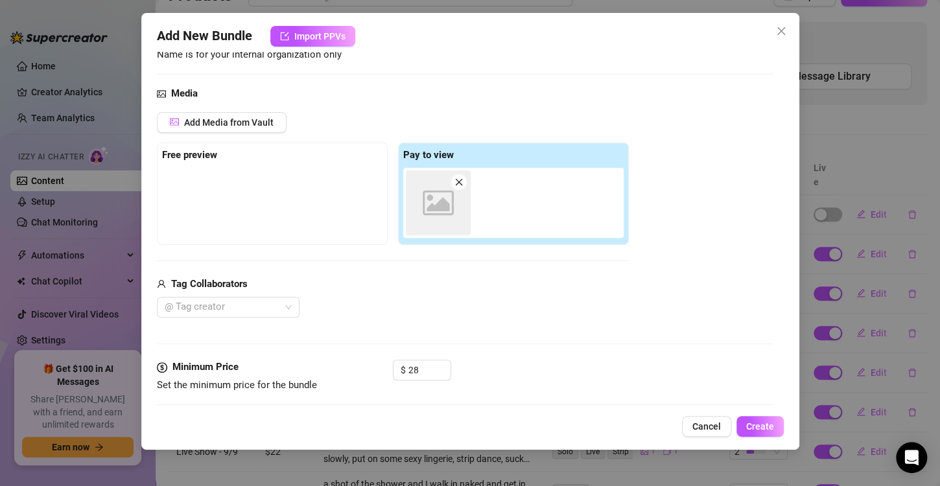
scroll to position [150, 0]
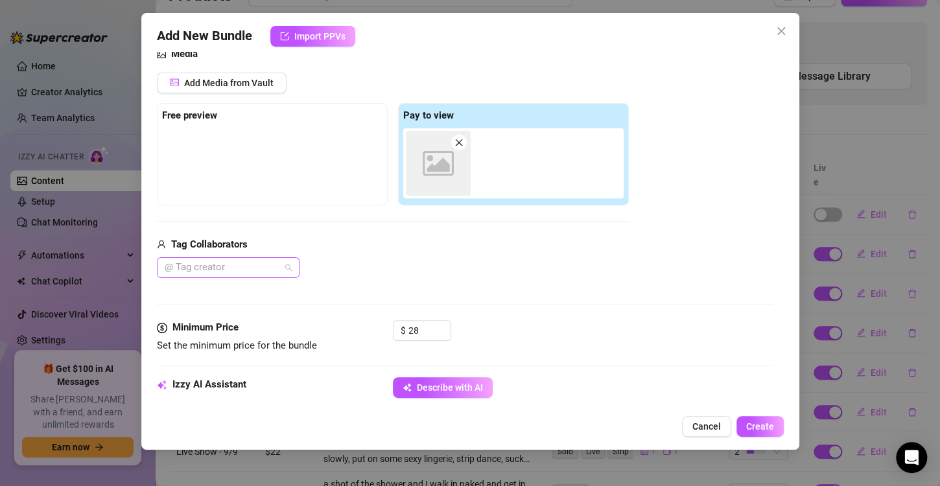
click at [259, 270] on div at bounding box center [222, 268] width 124 height 18
type input "Double Dildo"
click at [256, 270] on div at bounding box center [222, 268] width 124 height 18
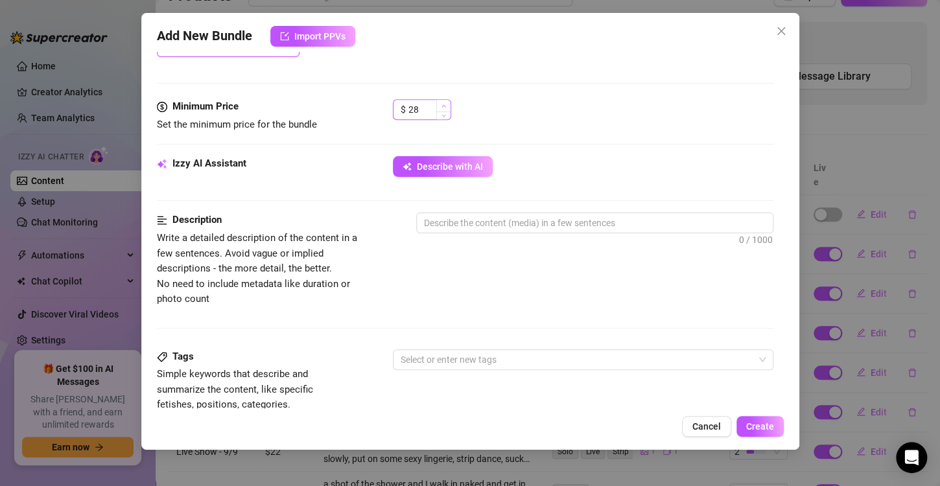
scroll to position [372, 0]
click at [473, 228] on textarea at bounding box center [595, 222] width 356 height 19
type textarea "T"
type textarea "TH"
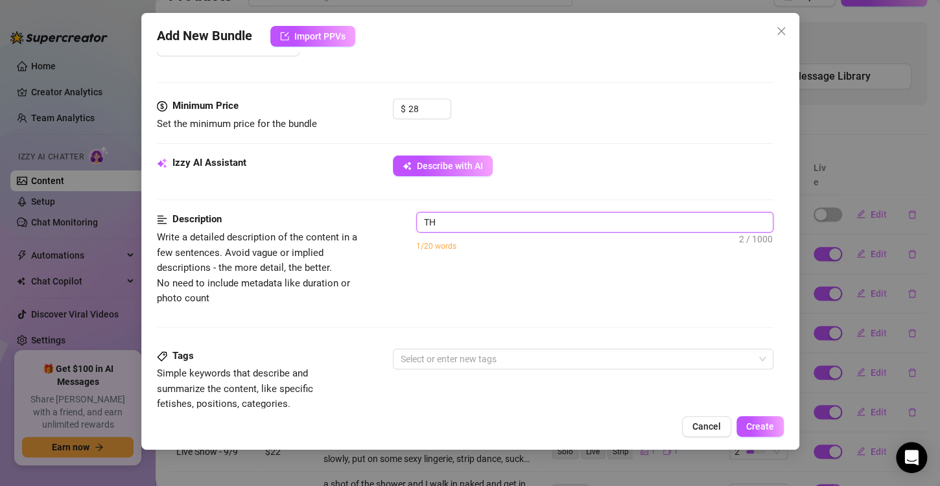
type textarea "THi"
type textarea "THis"
type textarea "THi"
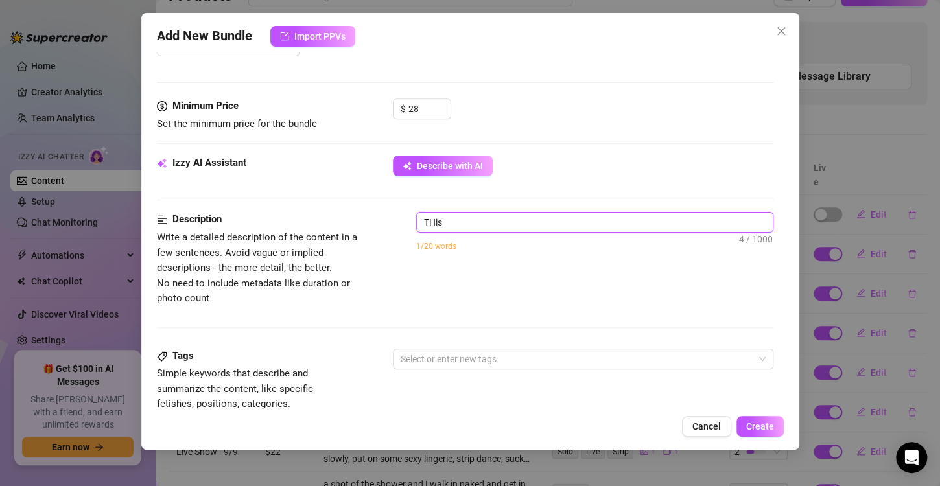
type textarea "THi"
type textarea "TH"
type textarea "T"
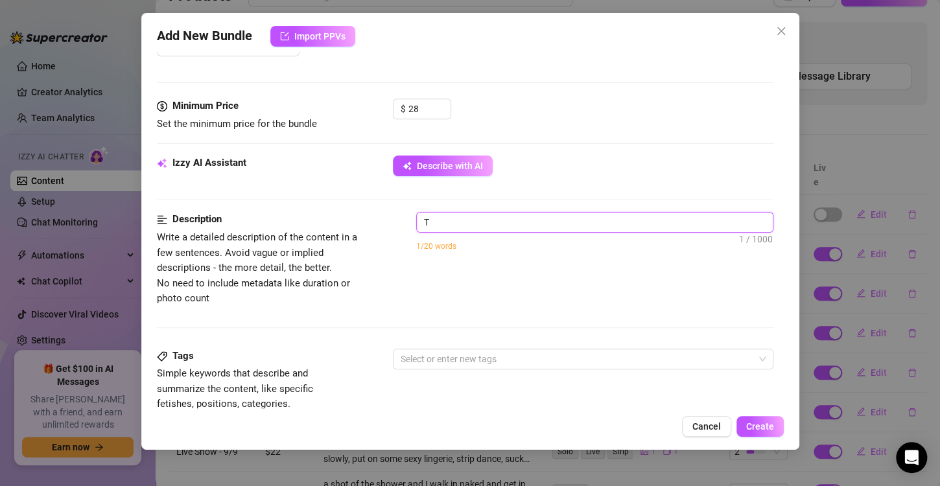
type textarea "Th"
type textarea "Thi"
type textarea "This"
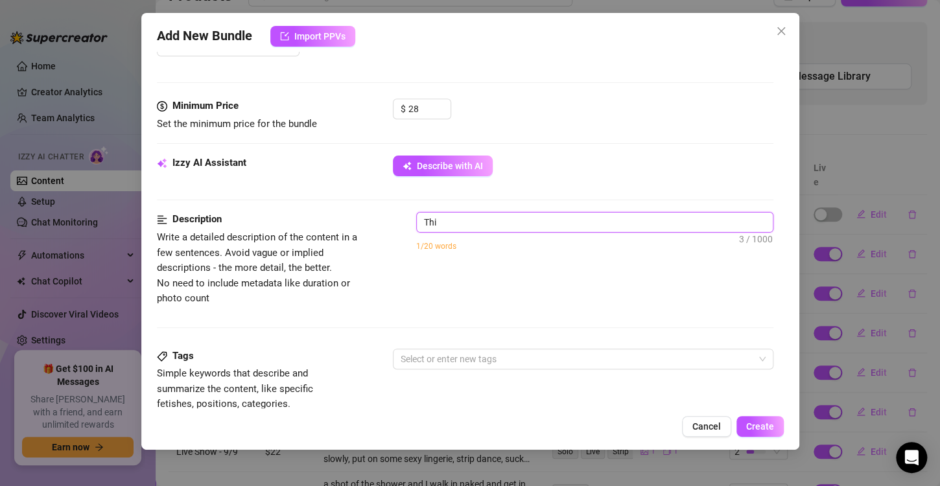
type textarea "This"
type textarea "This i"
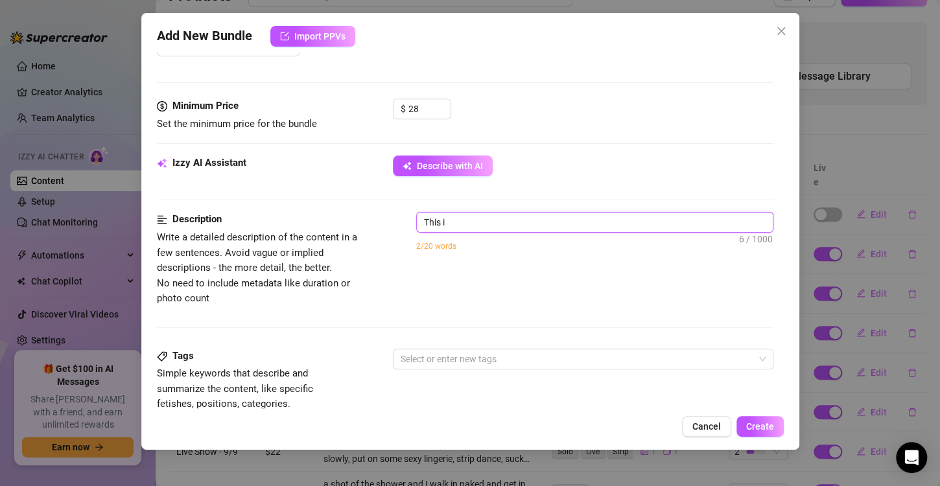
type textarea "This is"
type textarea "This is a"
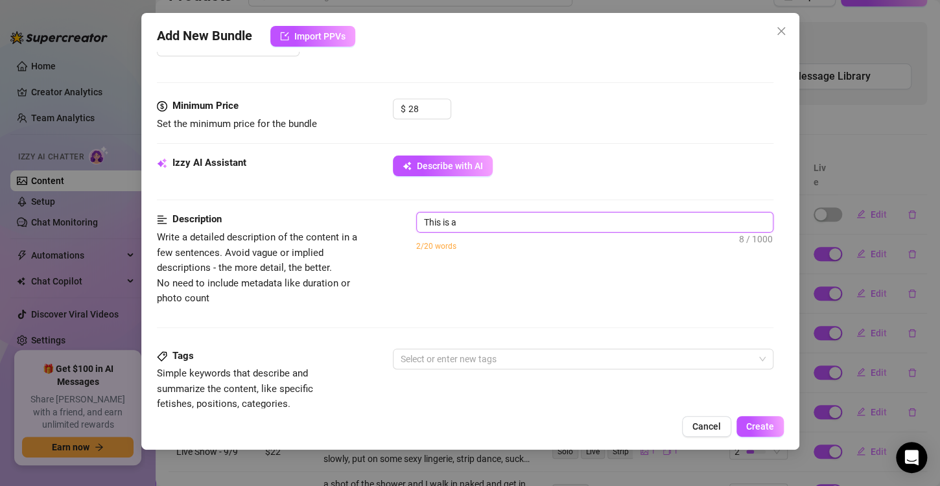
type textarea "This is a"
type textarea "This is a v"
type textarea "This is a vi"
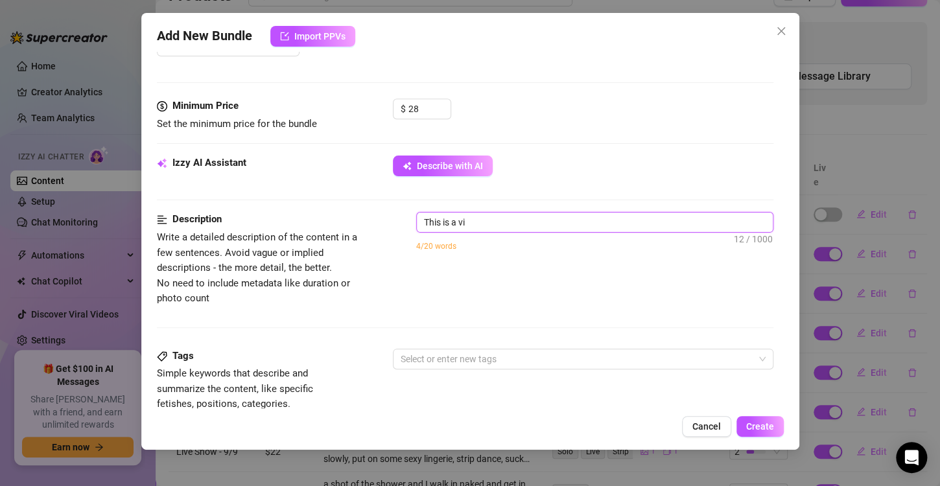
type textarea "This is a vid"
type textarea "This is a vide"
type textarea "This is a video"
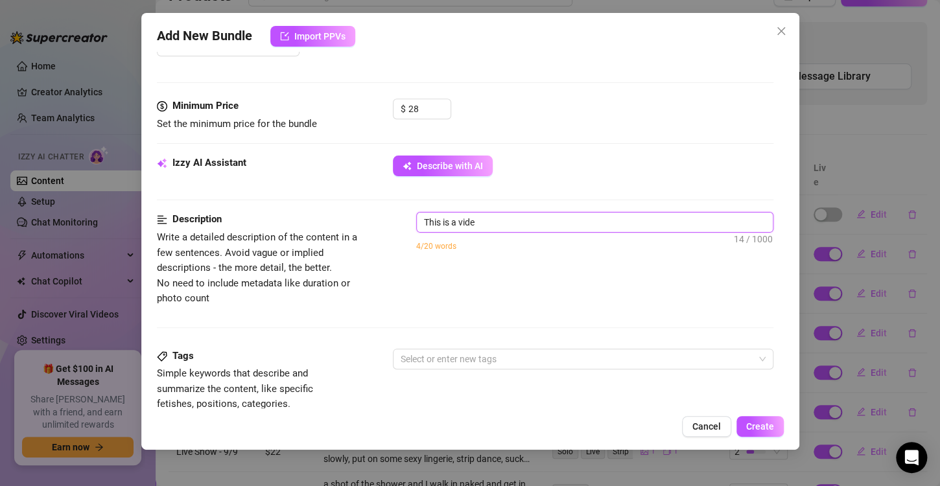
type textarea "This is a video"
type textarea "This is a video o"
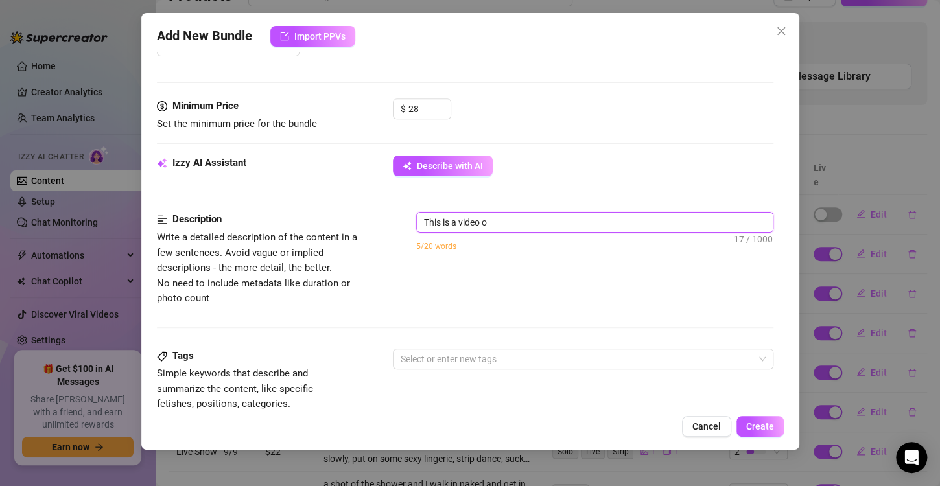
type textarea "This is a video of"
type textarea "This is a video of a"
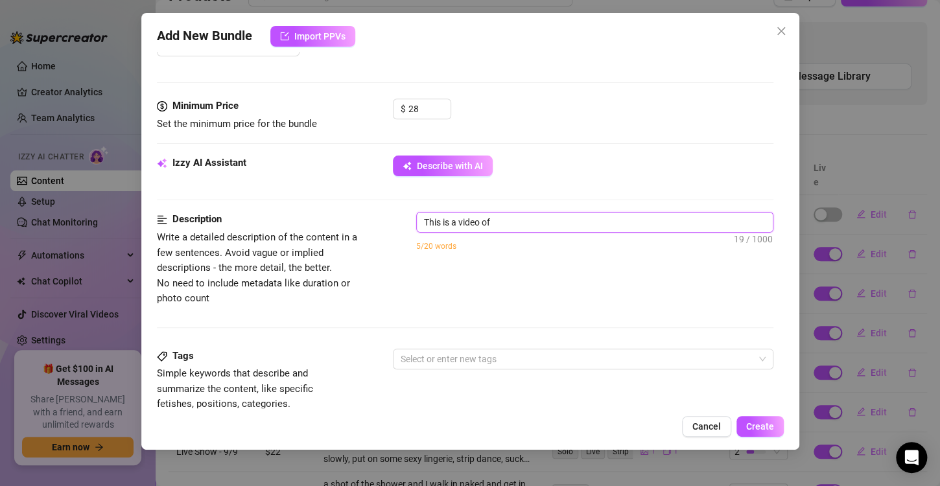
type textarea "This is a video of a"
type textarea "This is a video of"
type textarea "This is a video of o"
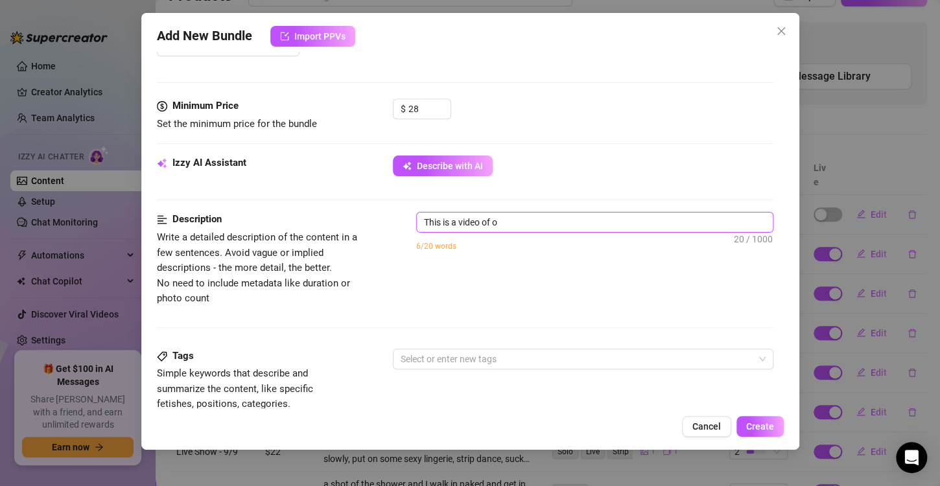
type textarea "This is a video of on"
type textarea "This is a video of one"
type textarea "This is a video of one o"
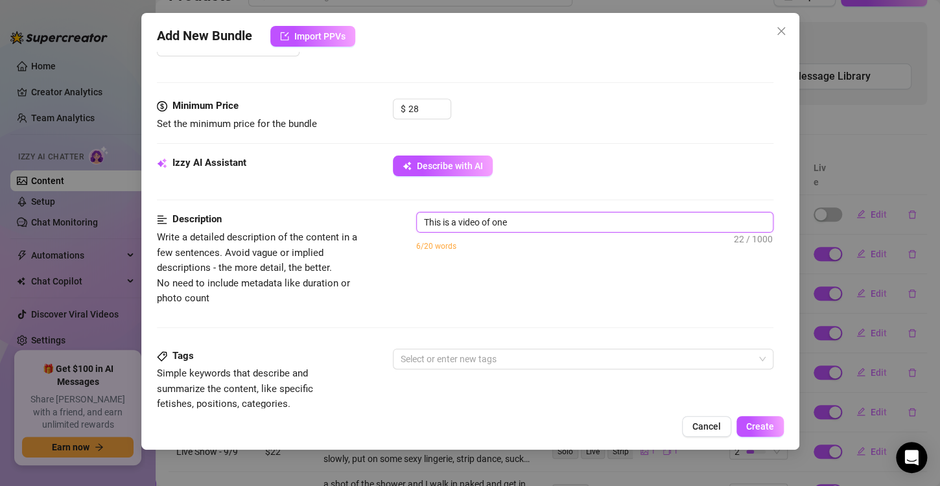
type textarea "This is a video of one o"
type textarea "This is a video of one of"
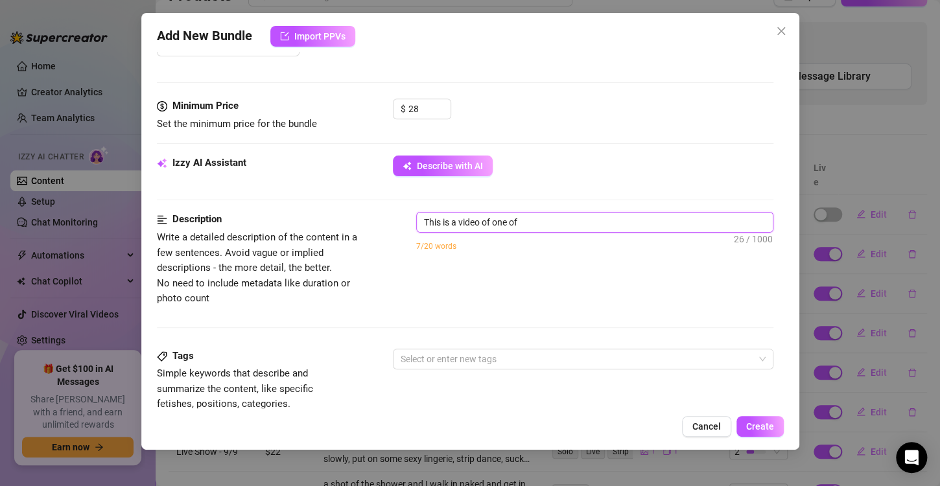
type textarea "This is a video of one of m"
type textarea "This is a video of one of my"
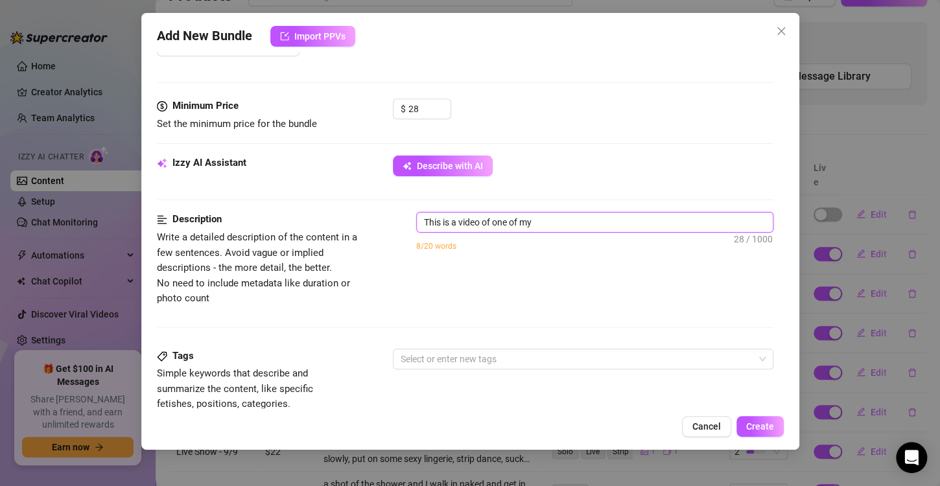
type textarea "This is a video of one of my"
type textarea "This is a video of one of my l"
type textarea "This is a video of one of my li"
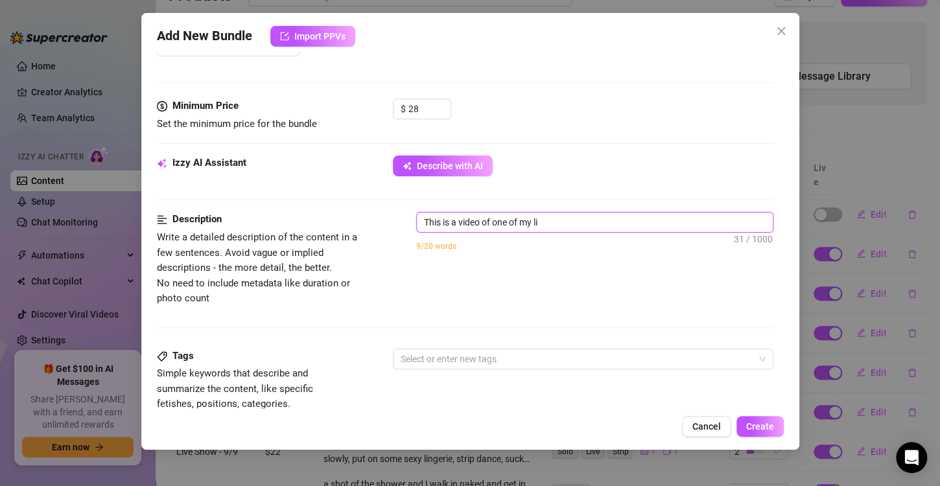
type textarea "This is a video of one of my liv"
type textarea "This is a video of one of my live"
type textarea "This is a video of one of my lives"
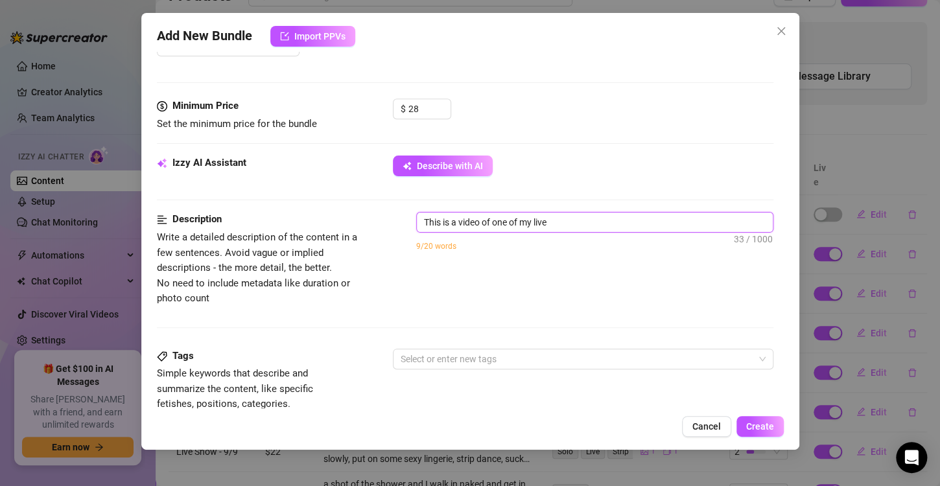
type textarea "This is a video of one of my lives"
type textarea "This is a video of one of my livest"
type textarea "This is a video of one of my livestr"
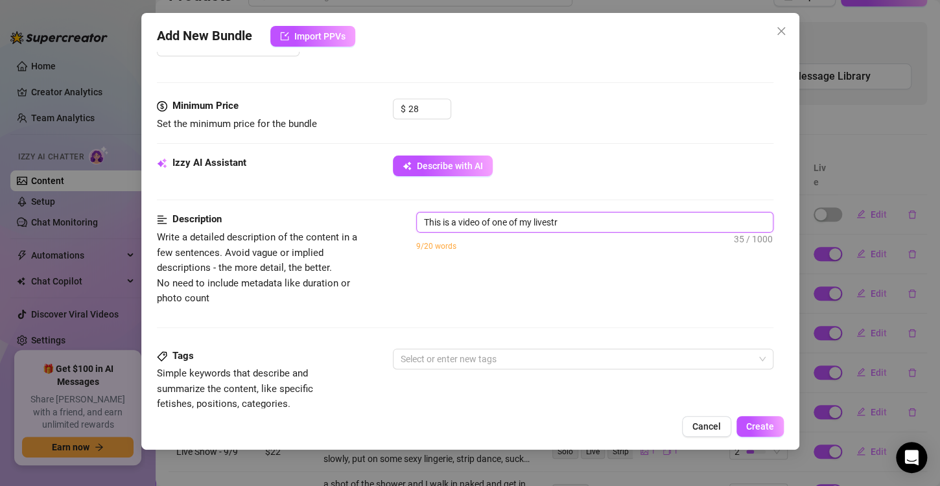
type textarea "This is a video of one of my livestre"
type textarea "This is a video of one of my livestrea"
type textarea "This is a video of one of my livestream"
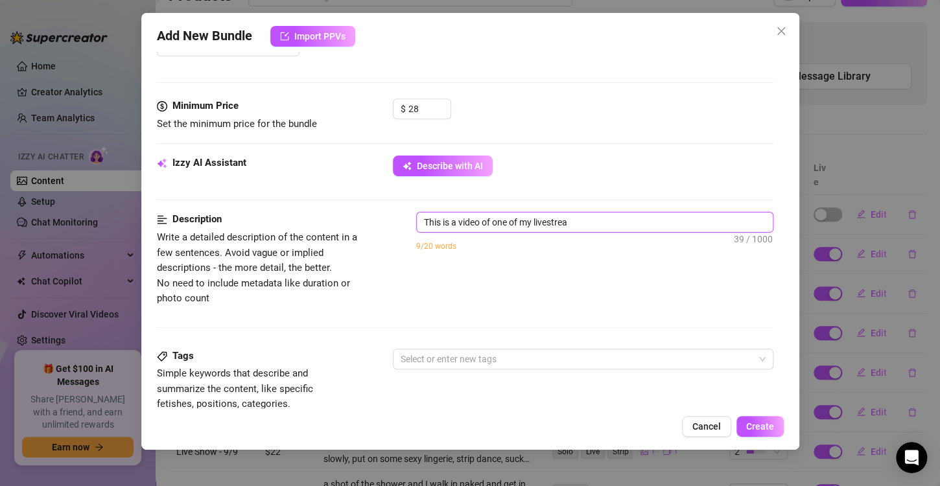
type textarea "This is a video of one of my livestream"
type textarea "This is a video of one of my livestreams"
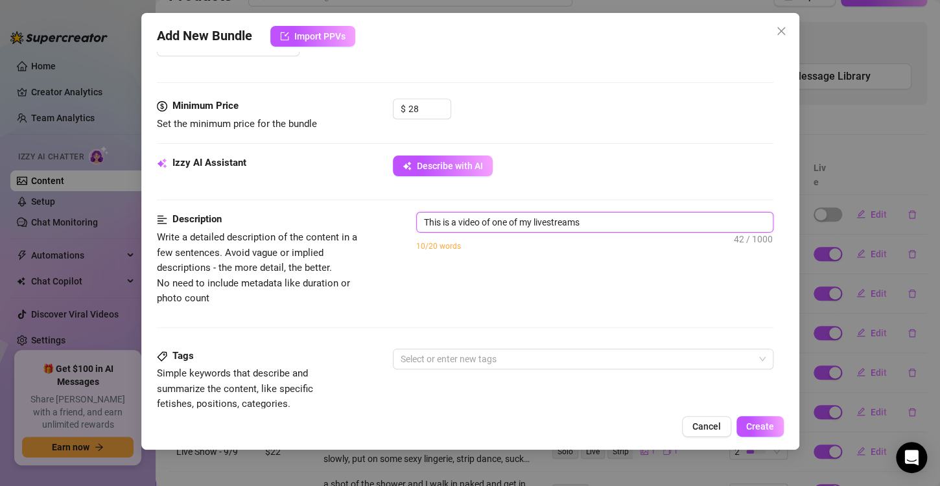
type textarea "This is a video of one of my livestreams w"
type textarea "This is a video of one of my livestreams wh"
type textarea "This is a video of one of my livestreams whe"
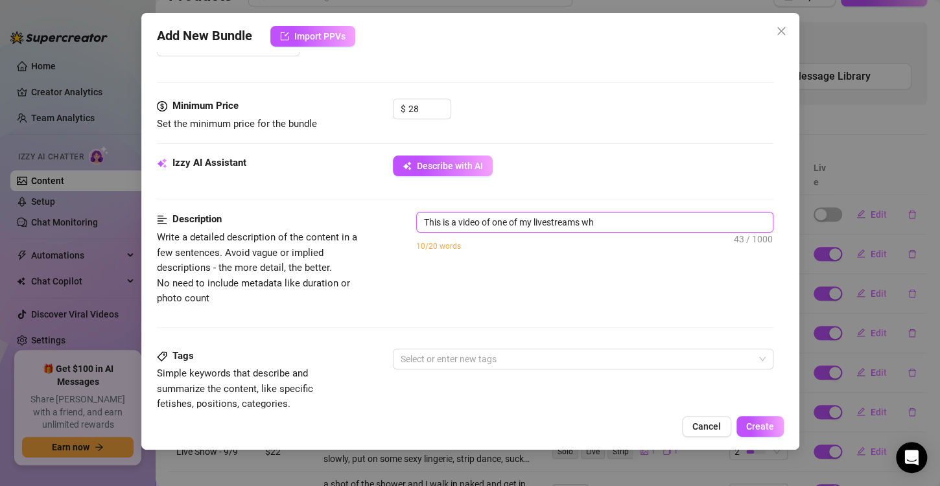
type textarea "This is a video of one of my livestreams whe"
type textarea "This is a video of one of my livestreams wher"
type textarea "This is a video of one of my livestreams where"
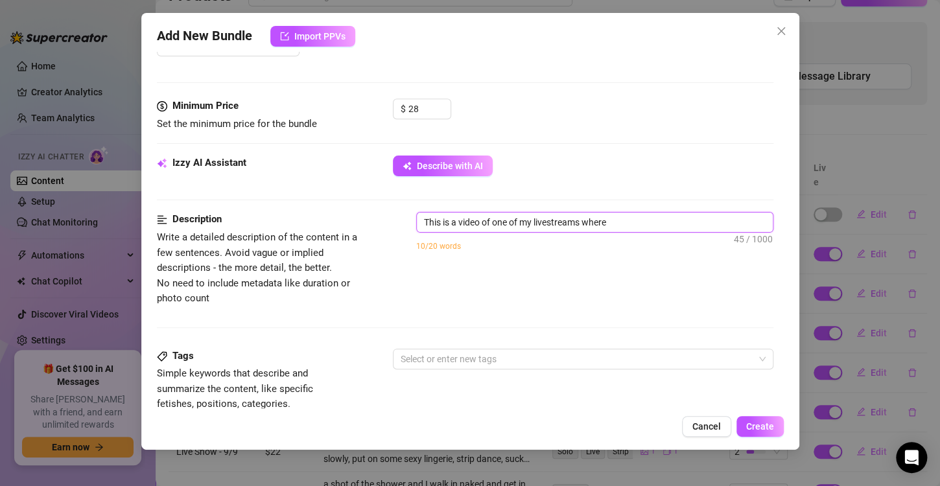
type textarea "This is a video of one of my livestreams where"
type textarea "This is a video of one of my livestreams where I"
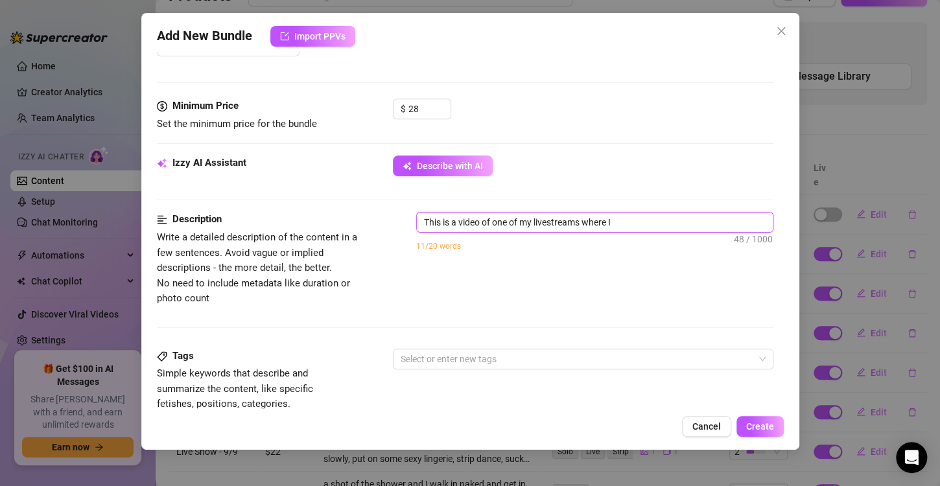
type textarea "This is a video of one of my livestreams where I t"
type textarea "This is a video of one of my livestreams where I to"
type textarea "This is a video of one of my livestreams where I too"
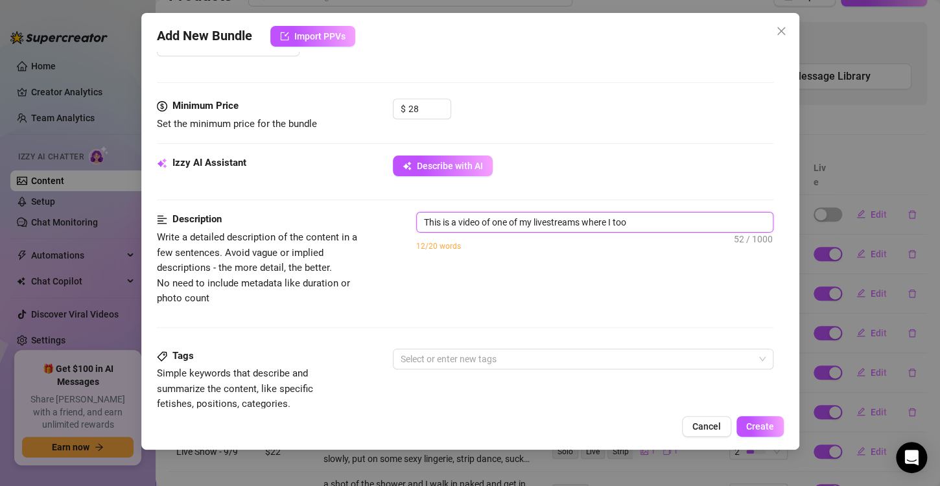
type textarea "This is a video of one of my livestreams where I took"
type textarea "This is a video of one of my livestreams where I took t"
type textarea "This is a video of one of my livestreams where I took th"
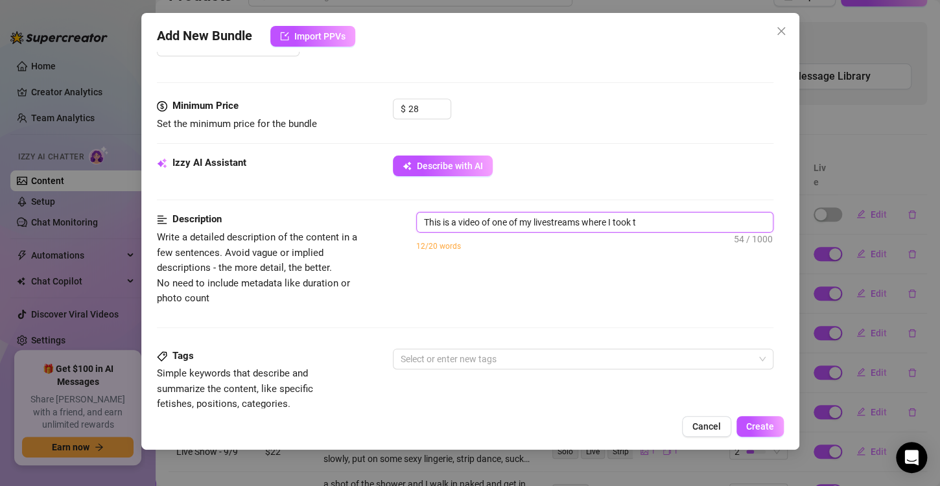
type textarea "This is a video of one of my livestreams where I took th"
type textarea "This is a video of one of my livestreams where I took the"
type textarea "This is a video of one of my livestreams where I took th"
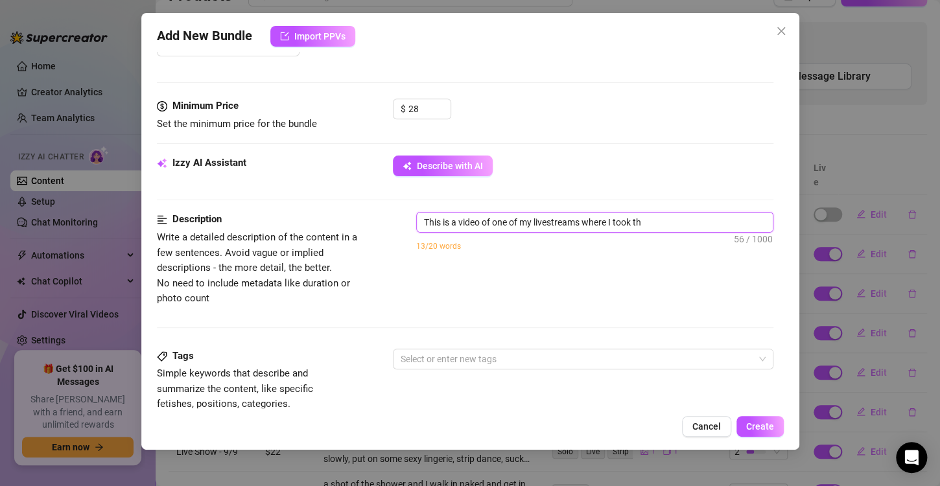
type textarea "This is a video of one of my livestreams where I took t"
type textarea "This is a video of one of my livestreams where I took"
type textarea "This is a video of one of my livestreams where I took m"
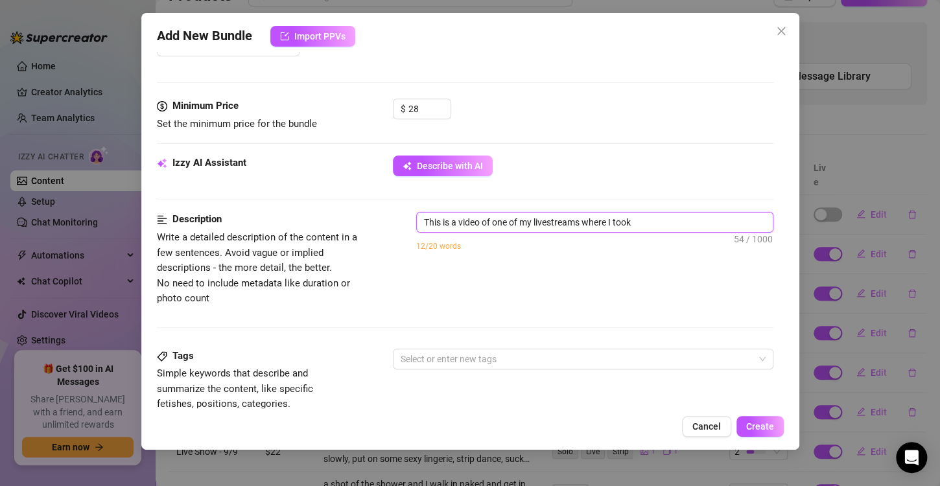
type textarea "This is a video of one of my livestreams where I took m"
type textarea "This is a video of one of my livestreams where I took my"
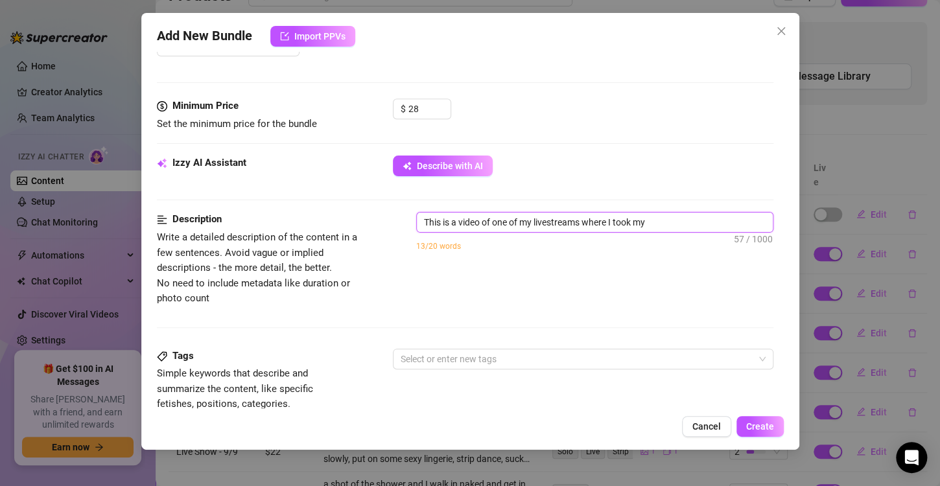
type textarea "This is a video of one of my livestreams where I took my f"
type textarea "This is a video of one of my livestreams where I took my fu"
type textarea "This is a video of one of my livestreams where I took my fuc"
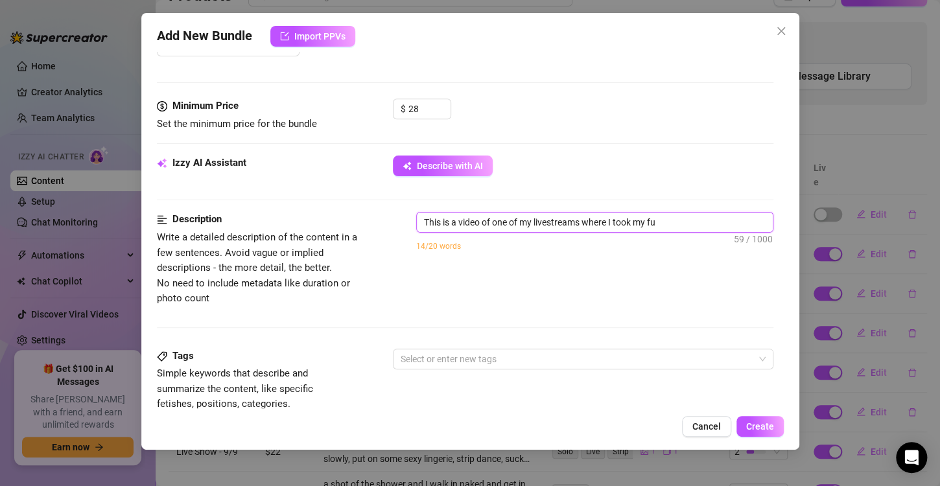
type textarea "This is a video of one of my livestreams where I took my fuc"
type textarea "This is a video of one of my livestreams where I took my fuck"
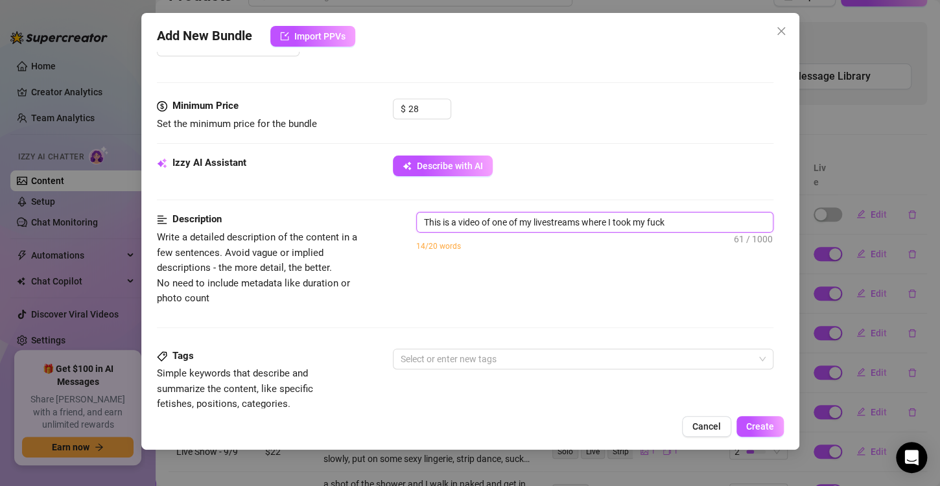
type textarea "This is a video of one of my livestreams where I took my fuck m"
type textarea "This is a video of one of my livestreams where I took my fuck ma"
type textarea "This is a video of one of my livestreams where I took my fuck mac"
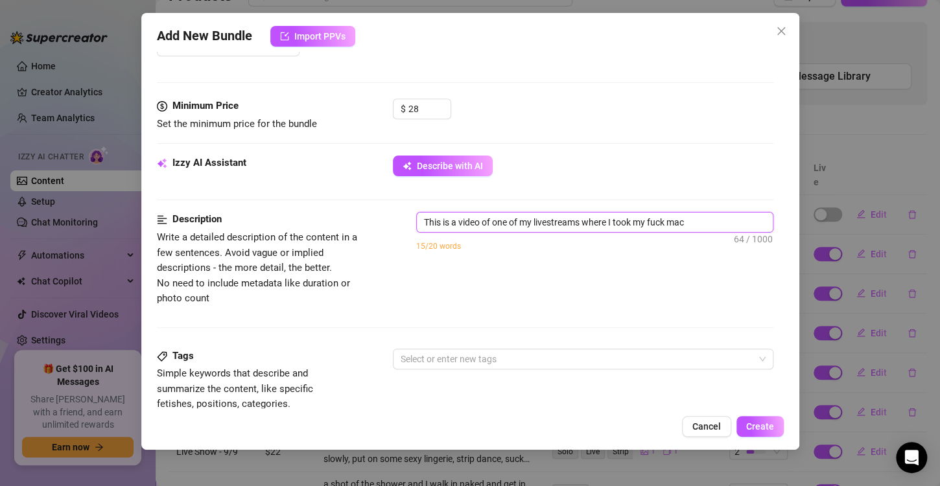
type textarea "This is a video of one of my livestreams where I took my fuck mach"
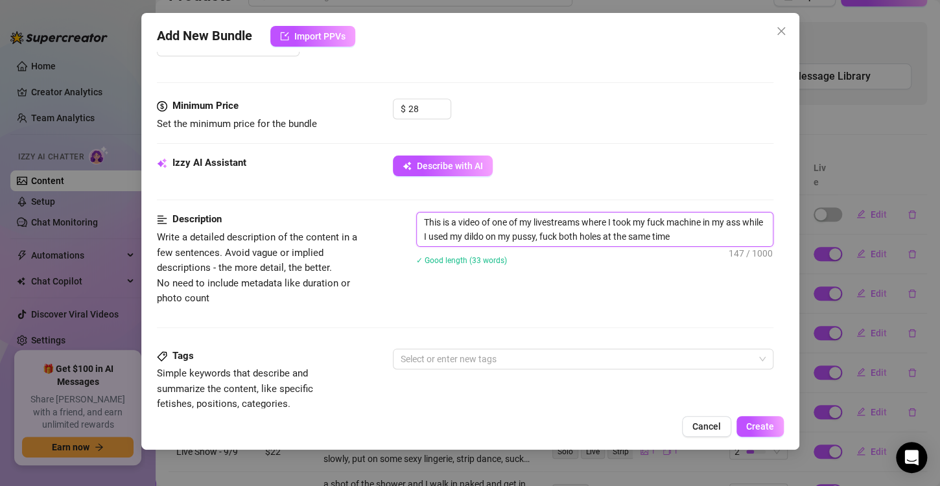
click at [484, 219] on textarea "This is a video of one of my livestreams where I took my fuck machine in my ass…" at bounding box center [595, 230] width 356 height 34
click at [719, 235] on textarea "This is a video clip of one of my livestreams where I took my fuck machine in m…" at bounding box center [595, 230] width 356 height 34
click at [521, 360] on div at bounding box center [577, 359] width 362 height 18
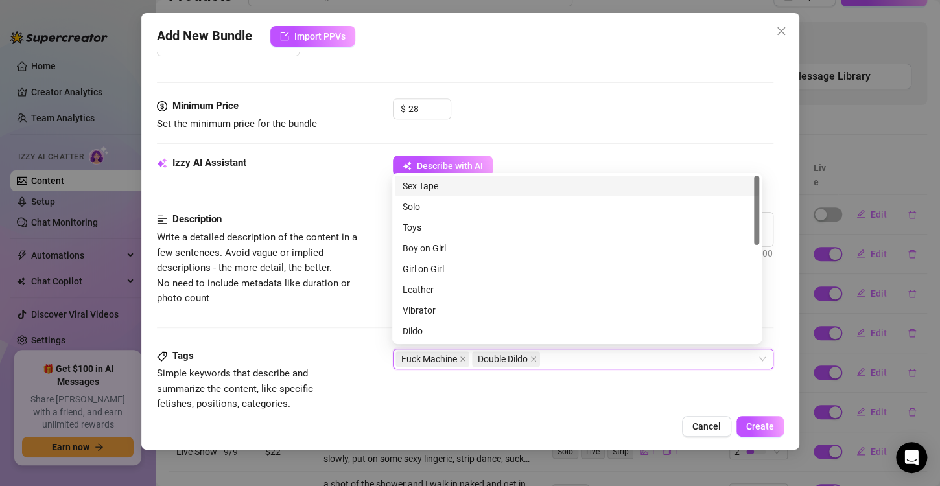
click at [498, 412] on div "Add New Bundle Import PPVs Account [PERSON_NAME] (@madelinetaylors) Name Name i…" at bounding box center [470, 231] width 658 height 437
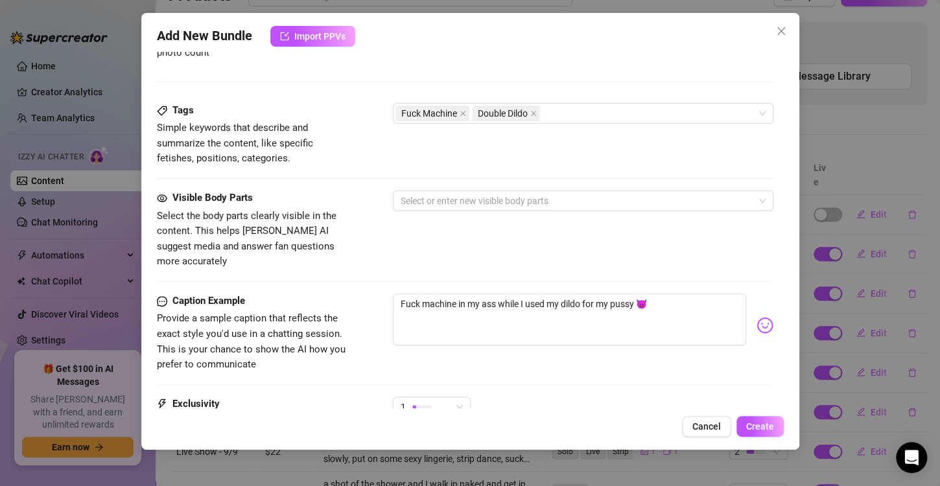
scroll to position [628, 0]
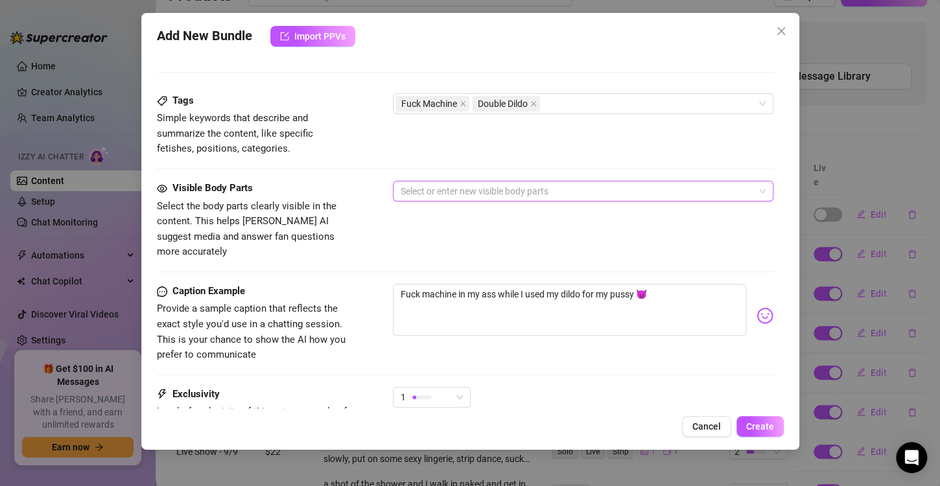
click at [520, 192] on div at bounding box center [577, 191] width 362 height 18
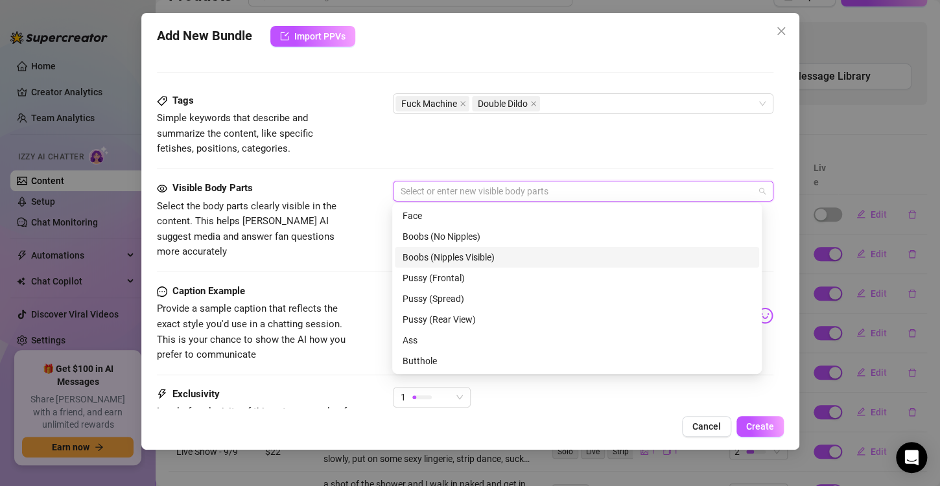
click at [493, 264] on div "Boobs (Nipples Visible)" at bounding box center [577, 257] width 349 height 14
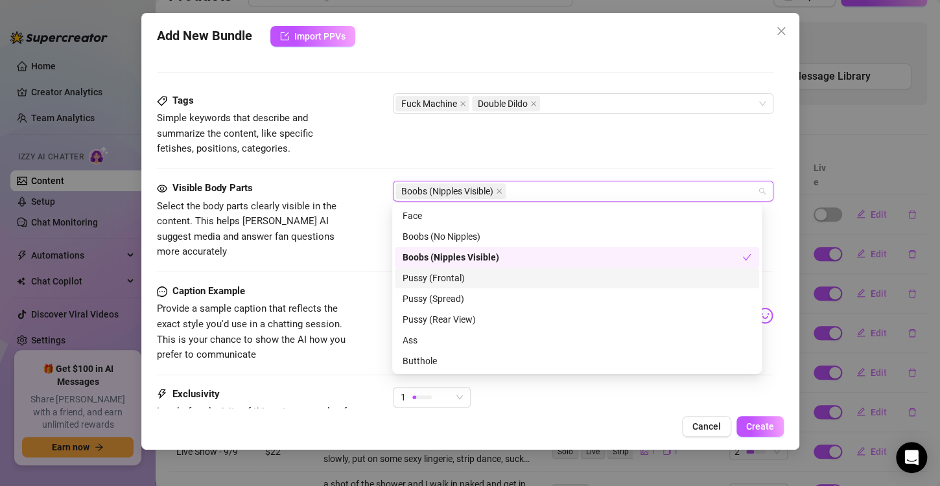
click at [479, 283] on div "Pussy (Frontal)" at bounding box center [577, 278] width 349 height 14
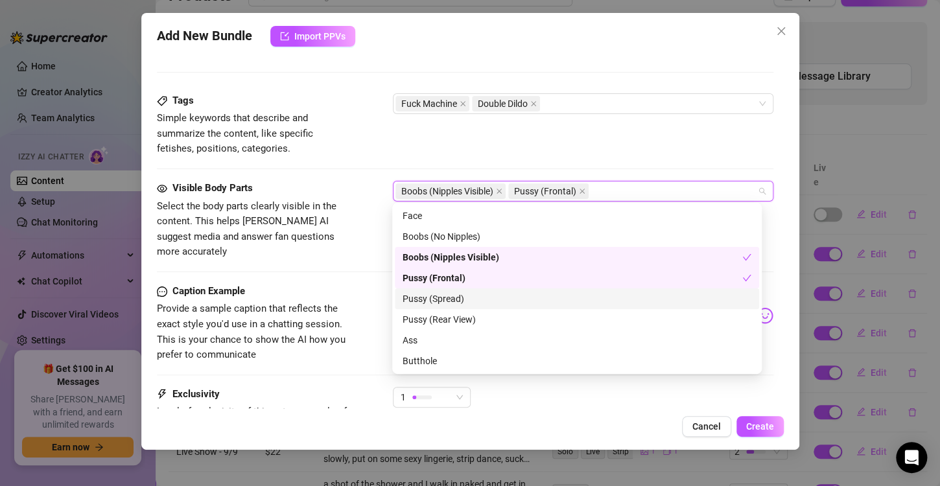
click at [479, 306] on div "Pussy (Spread)" at bounding box center [577, 299] width 364 height 21
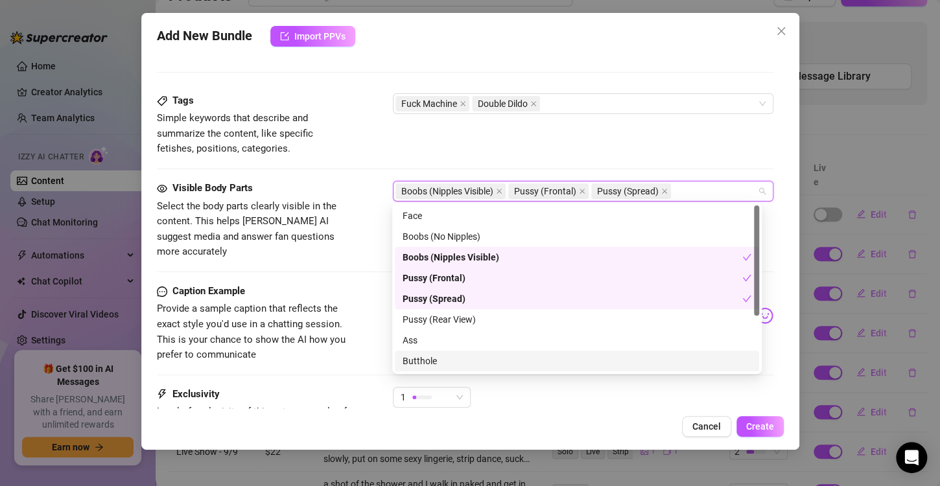
click at [624, 363] on div "Butthole" at bounding box center [577, 361] width 349 height 14
click at [757, 425] on span "Create" at bounding box center [760, 427] width 28 height 10
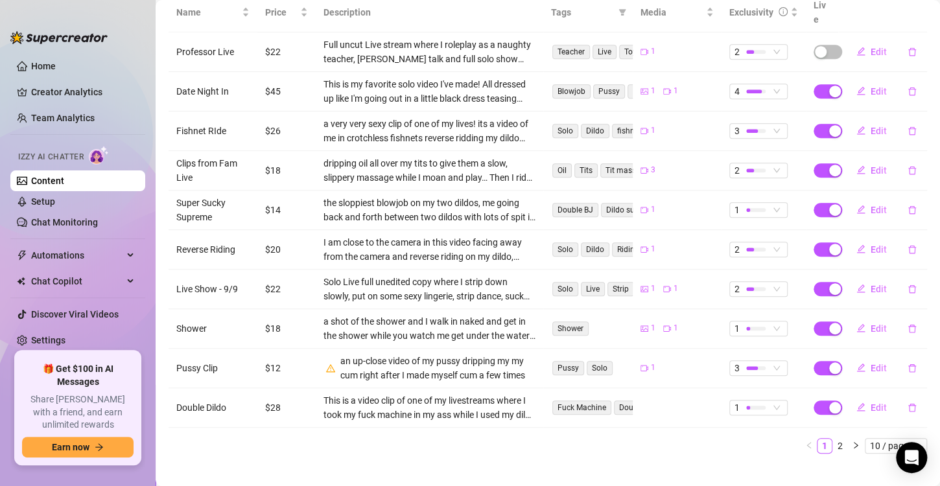
scroll to position [275, 0]
click at [857, 402] on icon "edit" at bounding box center [861, 406] width 9 height 9
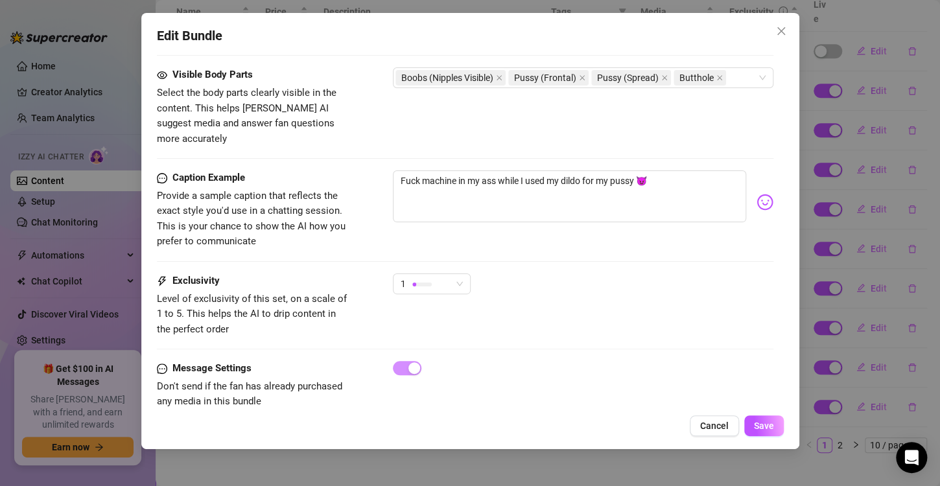
scroll to position [748, 0]
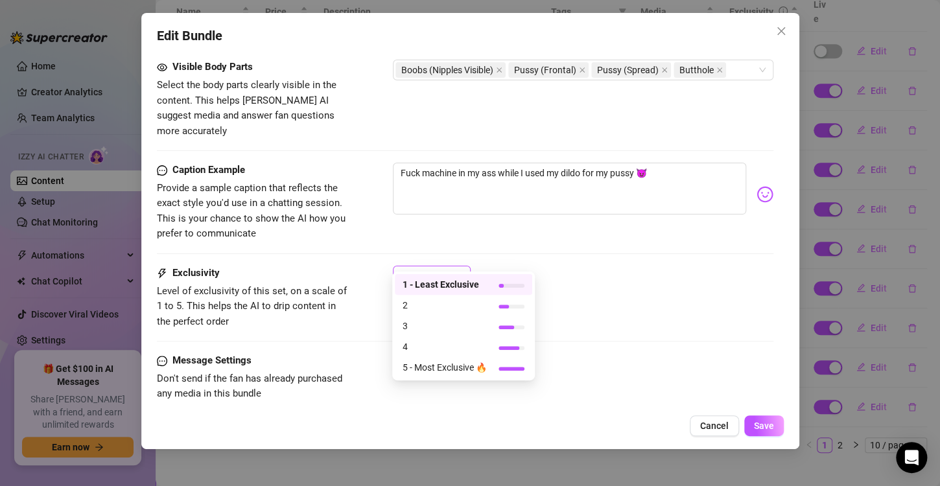
click at [461, 267] on span "1" at bounding box center [432, 276] width 62 height 19
click at [451, 340] on span "4" at bounding box center [445, 347] width 84 height 14
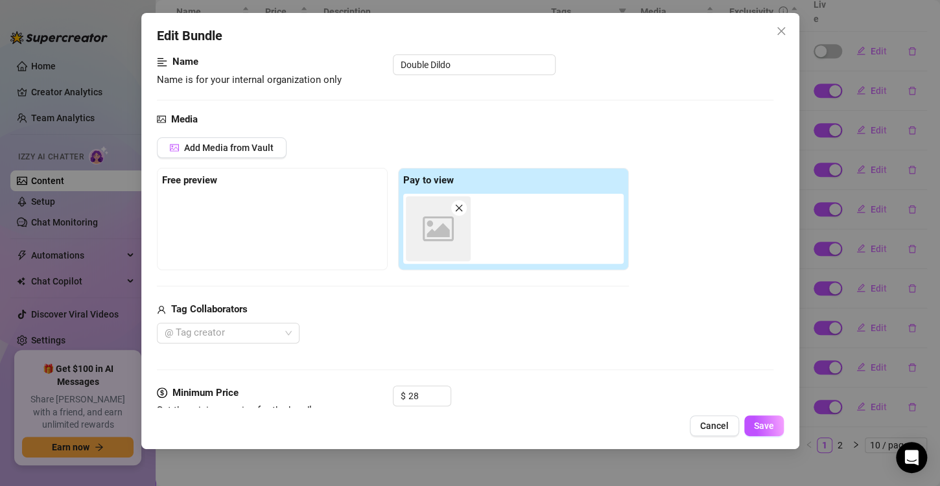
scroll to position [84, 0]
drag, startPoint x: 469, startPoint y: 202, endPoint x: 478, endPoint y: 220, distance: 19.7
click at [478, 220] on div "Image placeholder" at bounding box center [516, 230] width 226 height 70
click at [766, 427] on span "Save" at bounding box center [764, 426] width 20 height 10
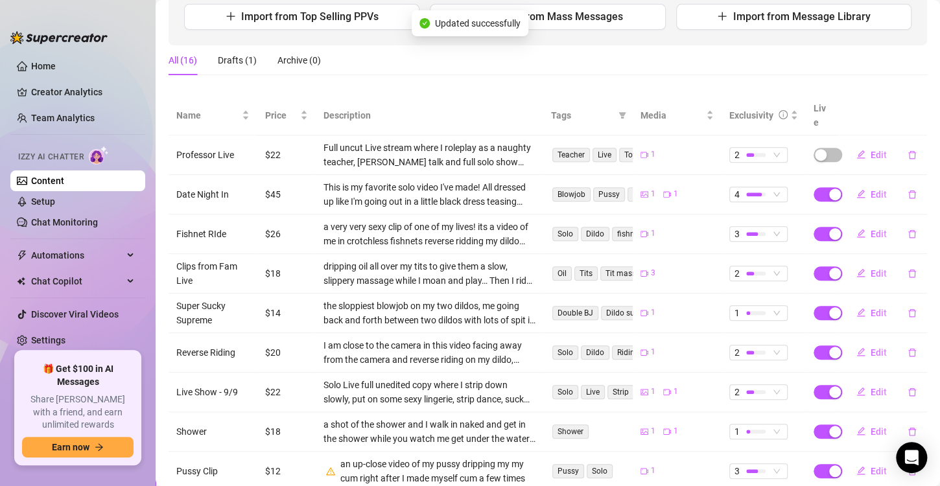
scroll to position [0, 0]
